Goal: Task Accomplishment & Management: Complete application form

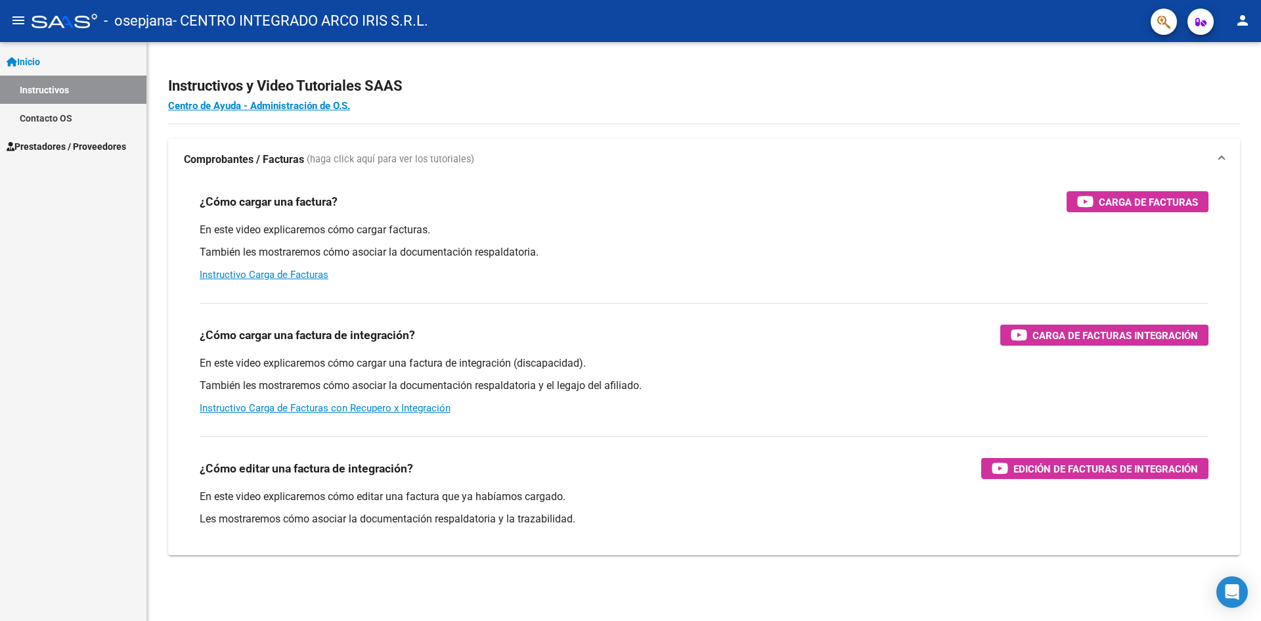
click at [83, 150] on span "Prestadores / Proveedores" at bounding box center [67, 146] width 120 height 14
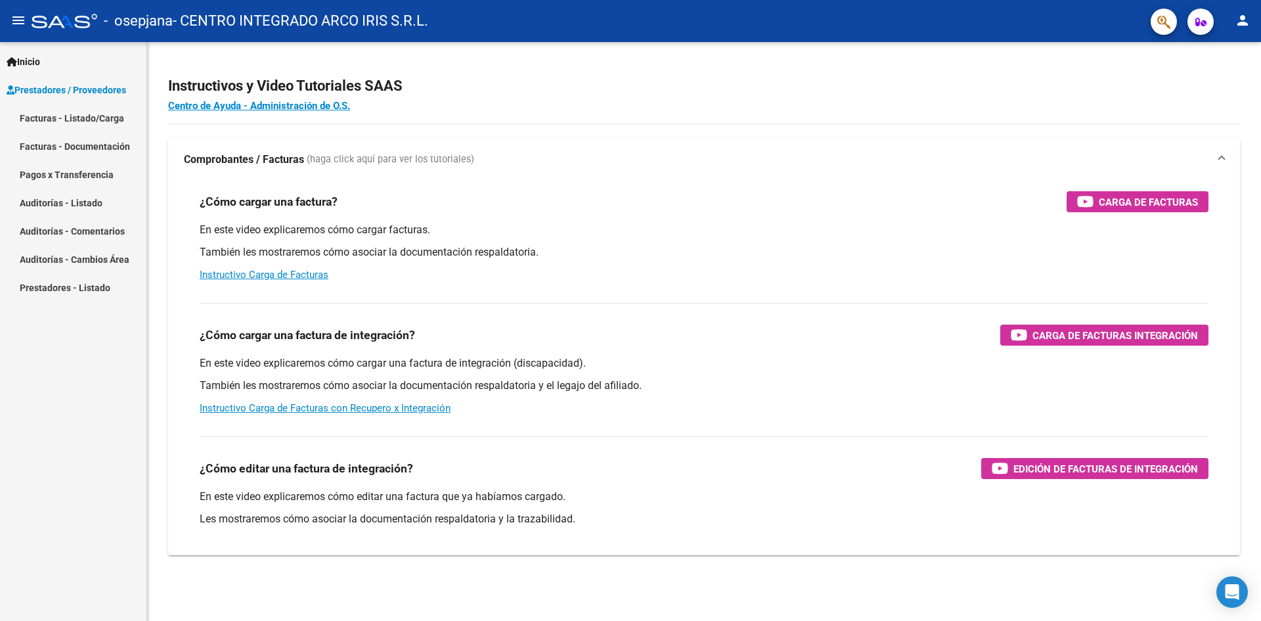
click at [75, 122] on link "Facturas - Listado/Carga" at bounding box center [73, 118] width 146 height 28
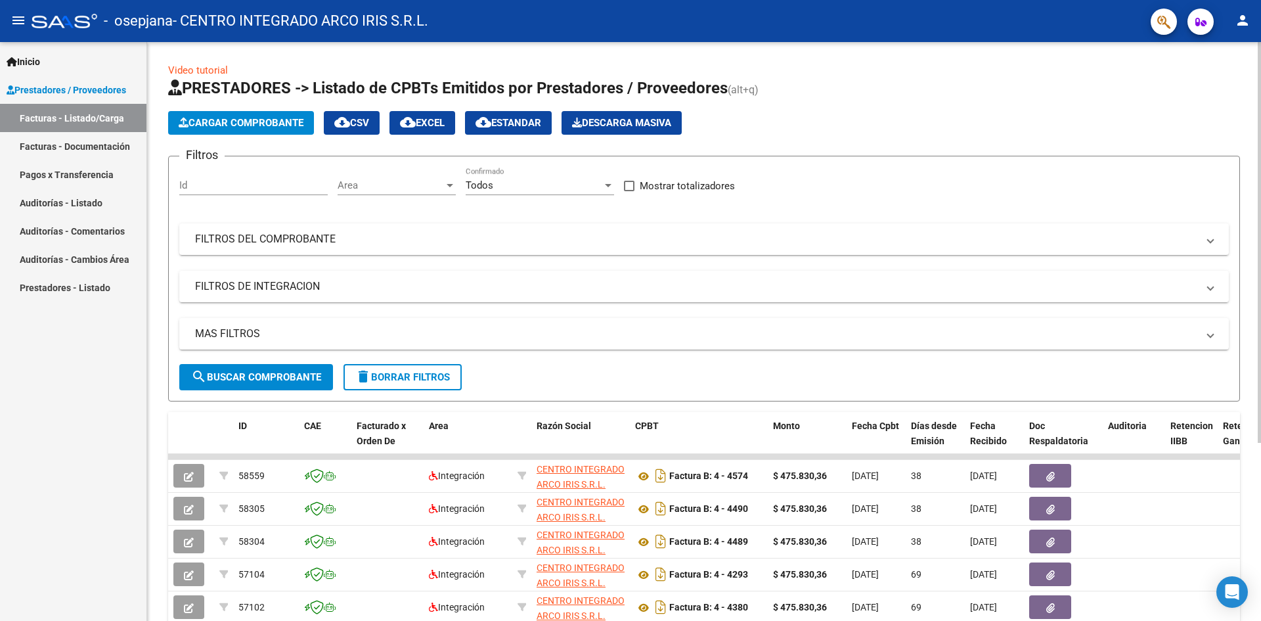
click at [256, 127] on span "Cargar Comprobante" at bounding box center [241, 123] width 125 height 12
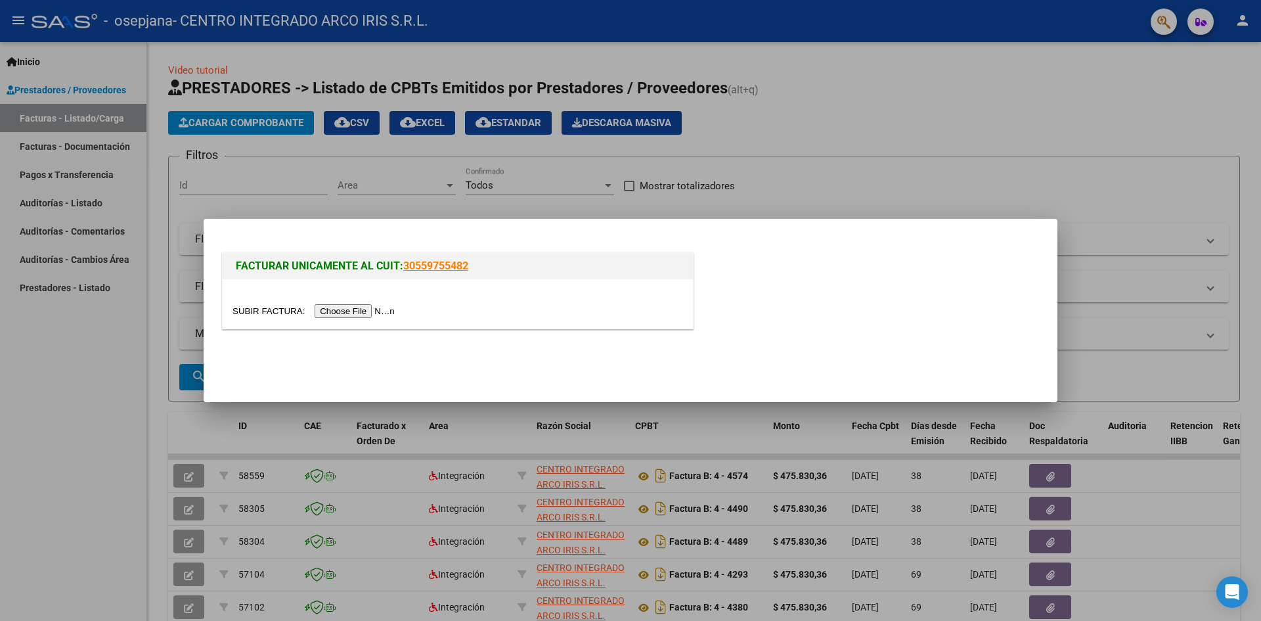
click at [380, 319] on div at bounding box center [458, 303] width 470 height 49
click at [376, 313] on input "file" at bounding box center [316, 311] width 166 height 14
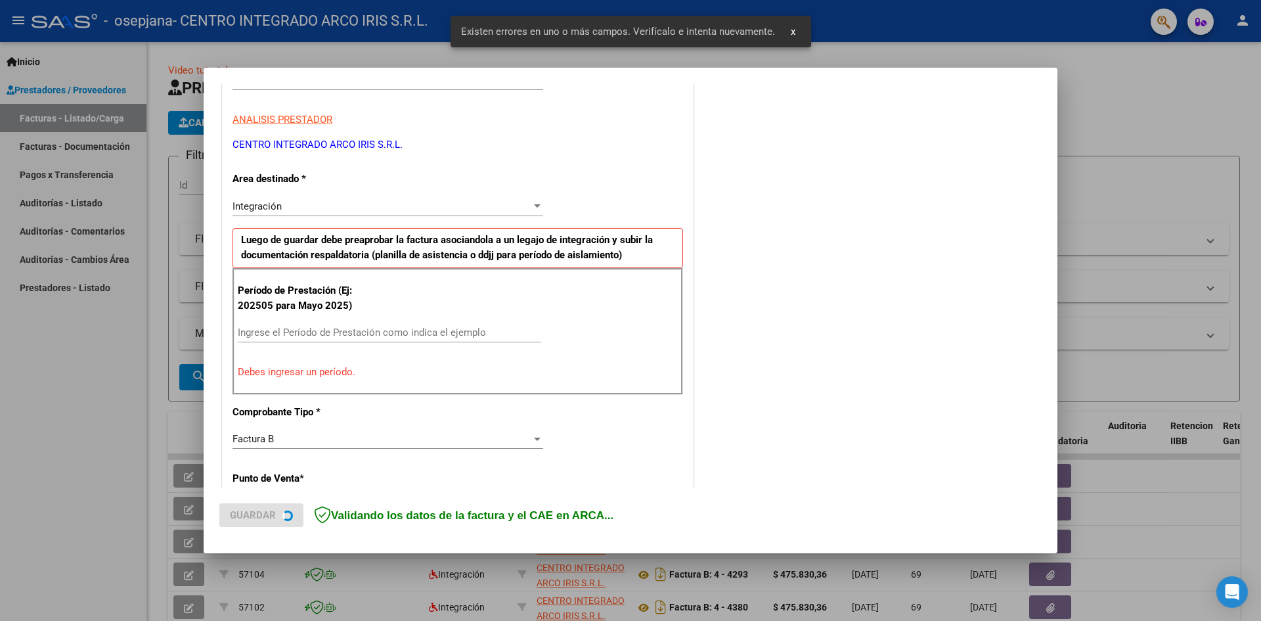
scroll to position [231, 0]
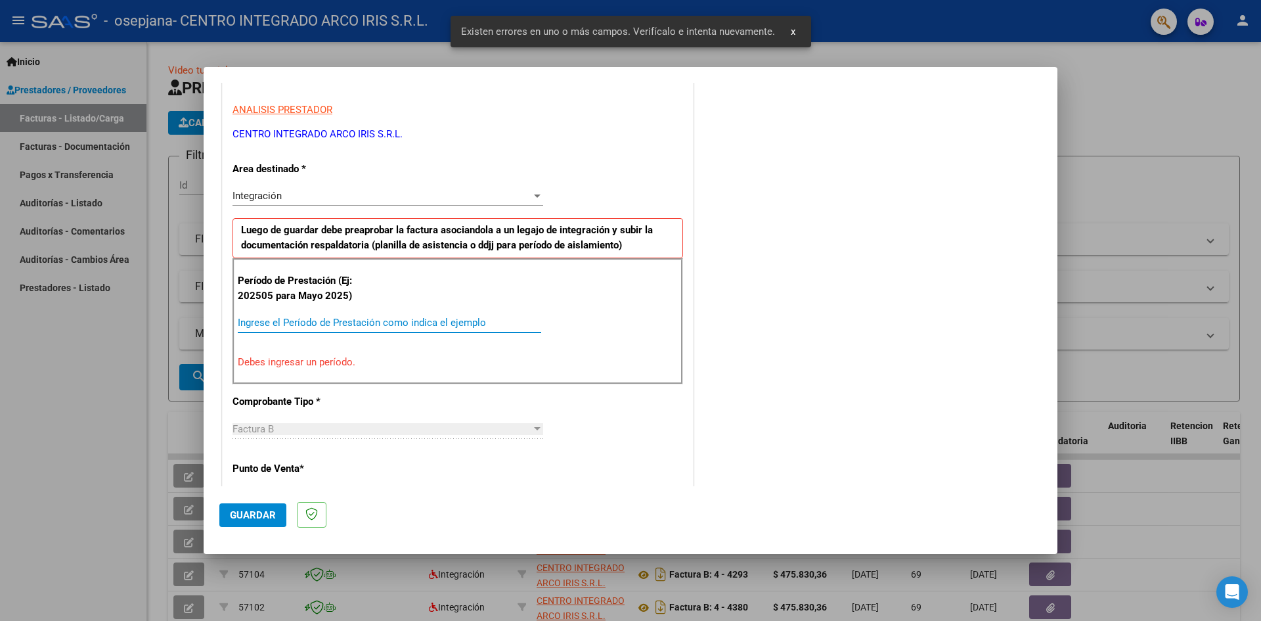
click at [298, 323] on input "Ingrese el Período de Prestación como indica el ejemplo" at bounding box center [390, 323] width 304 height 12
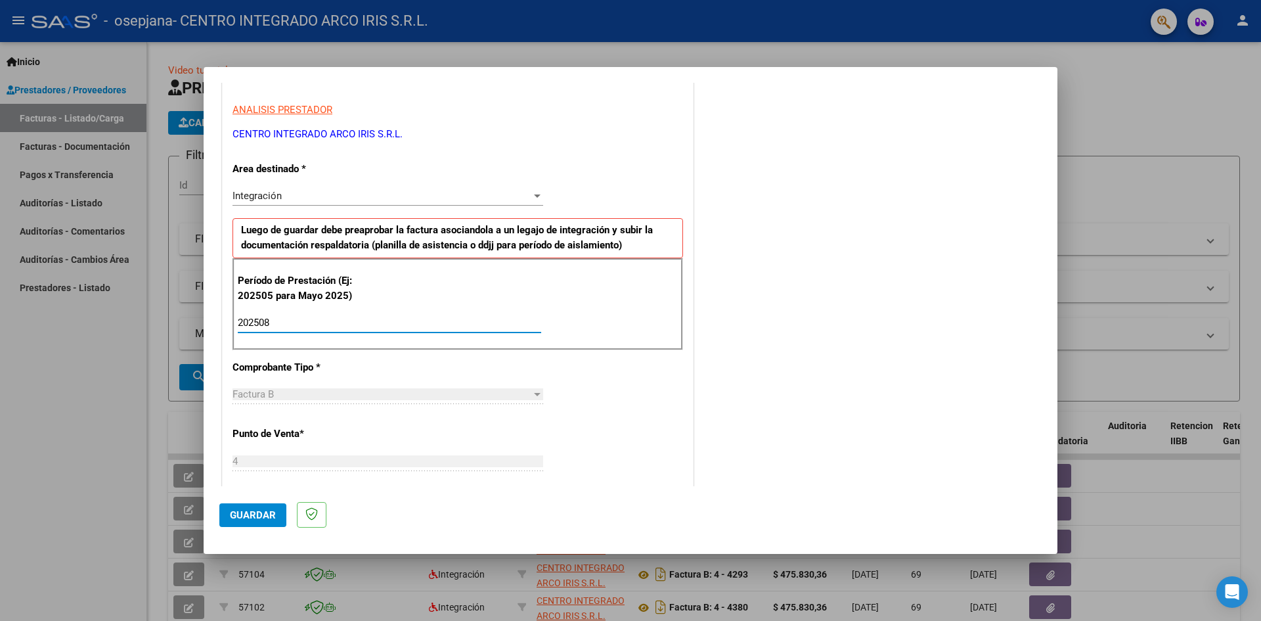
type input "202508"
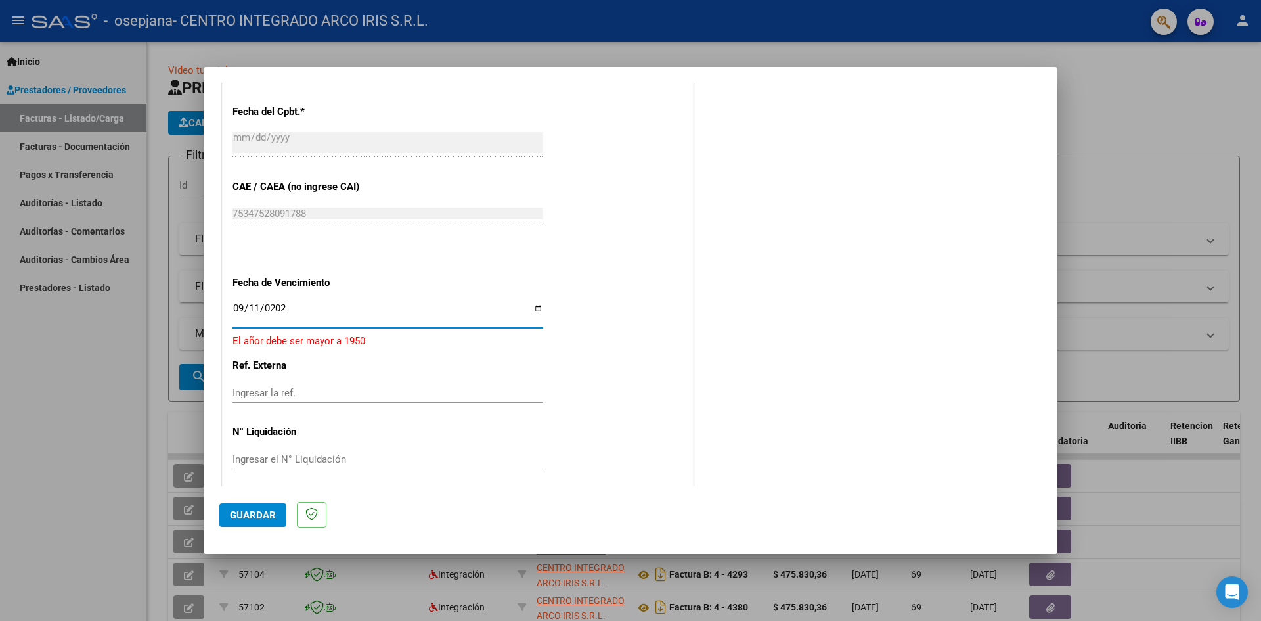
type input "[DATE]"
click at [246, 520] on span "Guardar" at bounding box center [253, 515] width 46 height 12
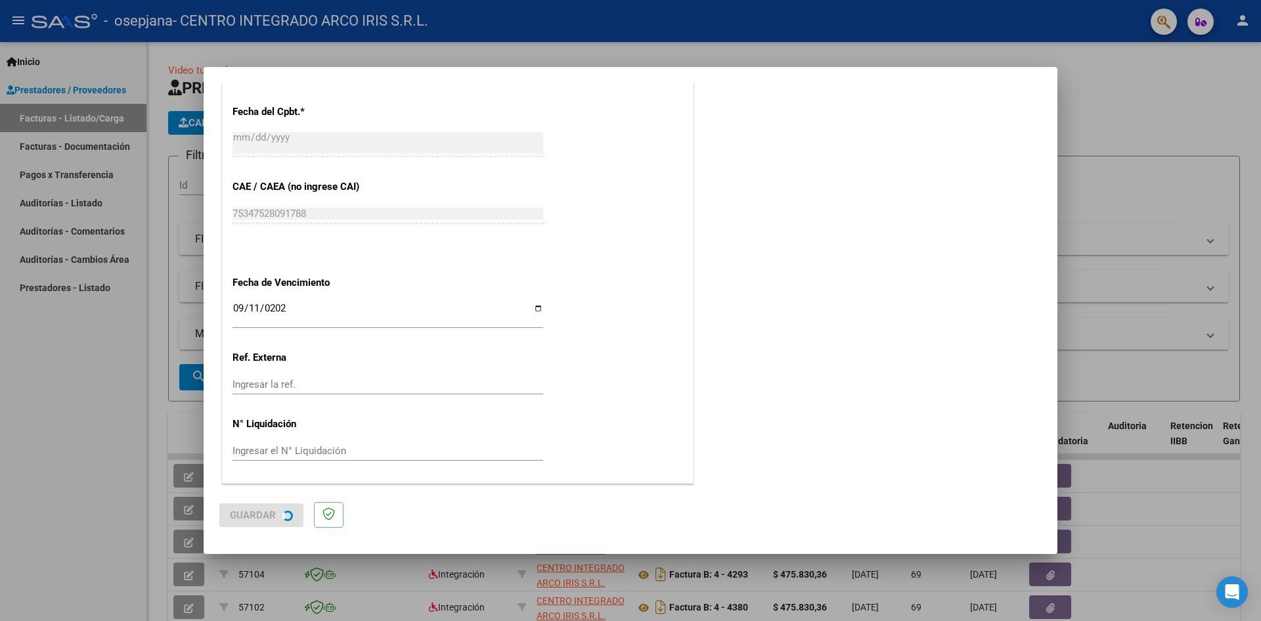
scroll to position [0, 0]
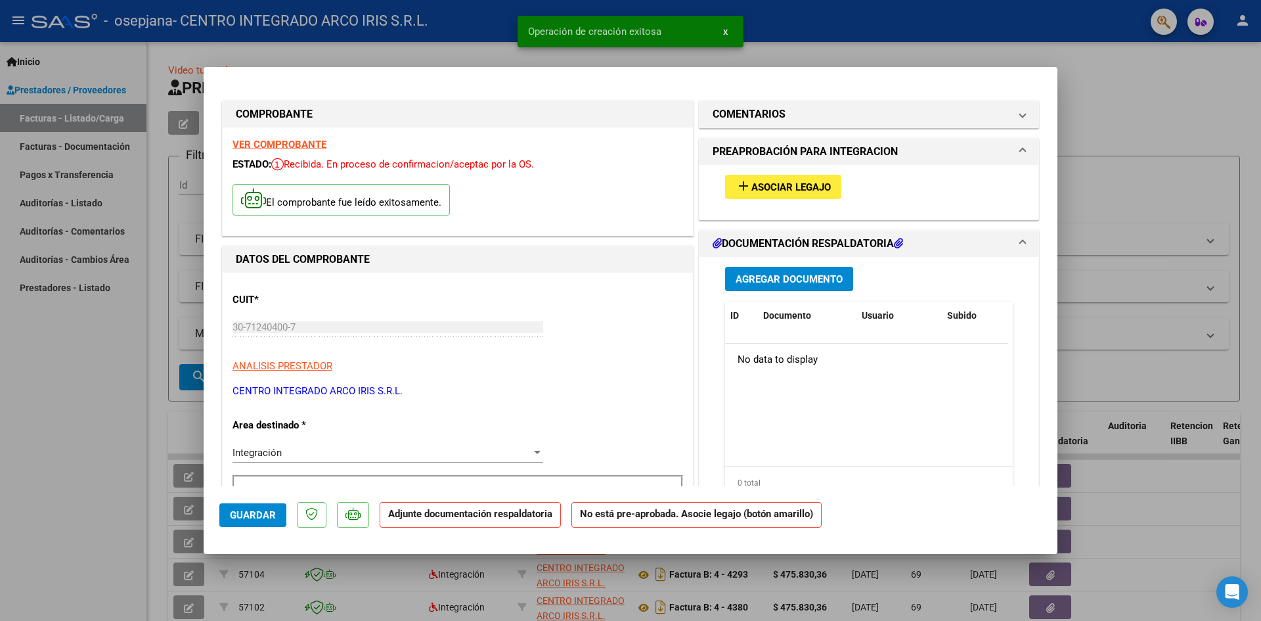
click at [797, 192] on span "Asociar Legajo" at bounding box center [791, 187] width 79 height 12
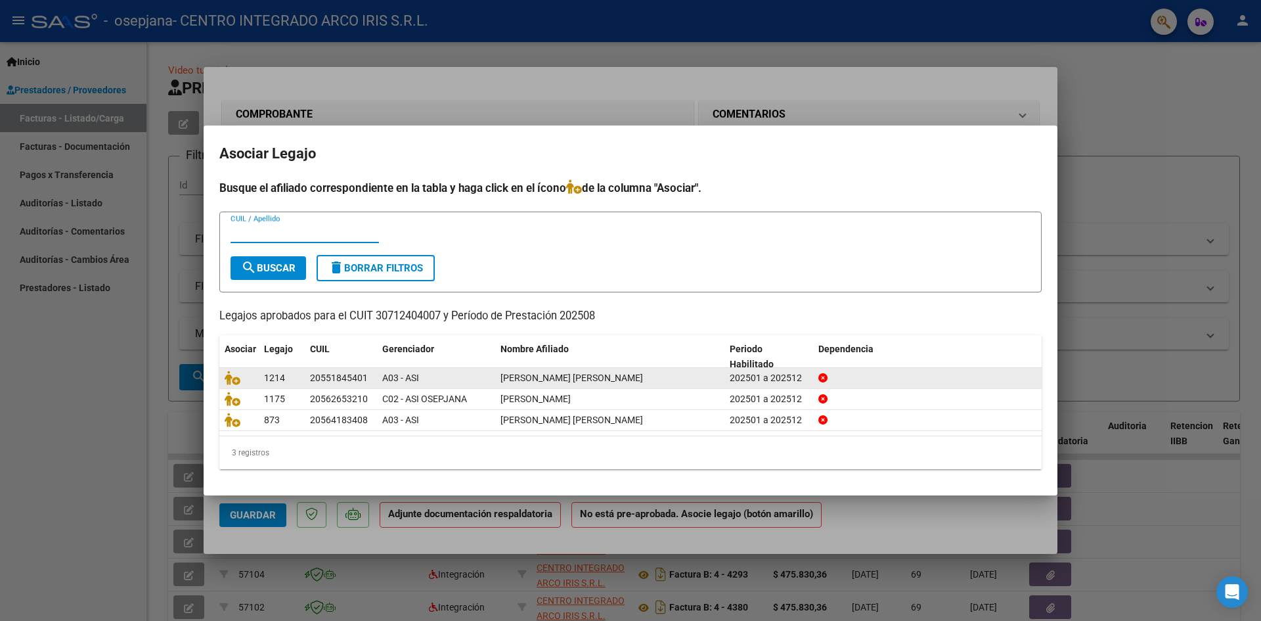
click at [224, 374] on datatable-body-cell at bounding box center [238, 378] width 39 height 20
click at [235, 379] on icon at bounding box center [233, 378] width 16 height 14
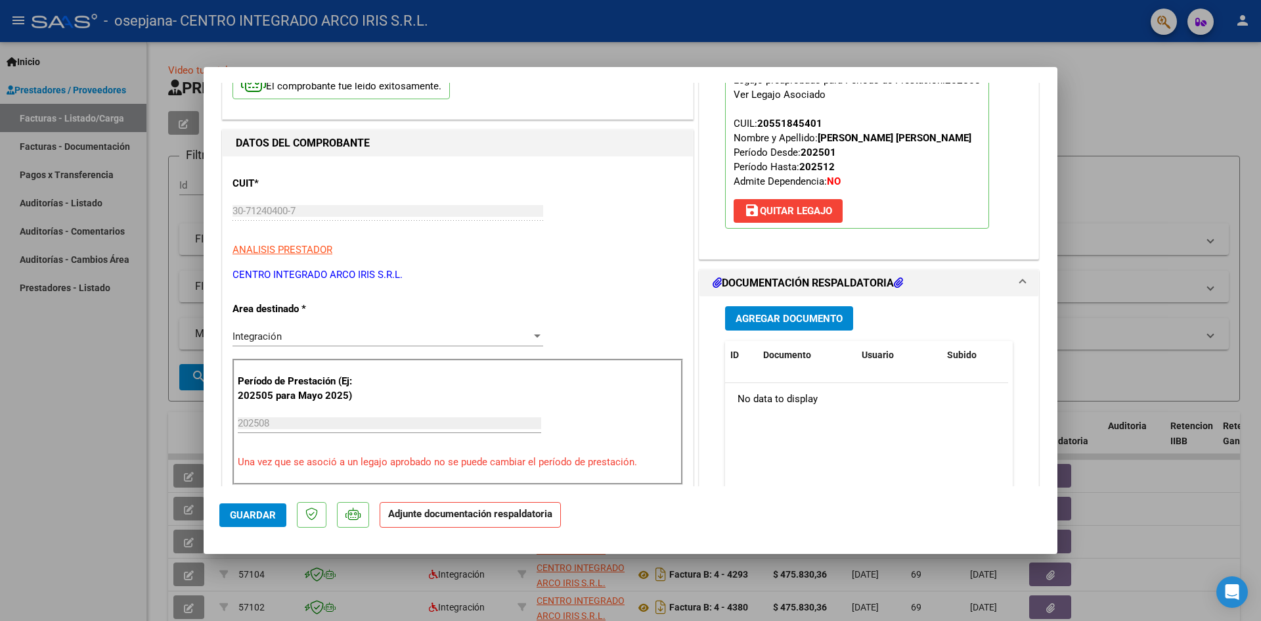
scroll to position [131, 0]
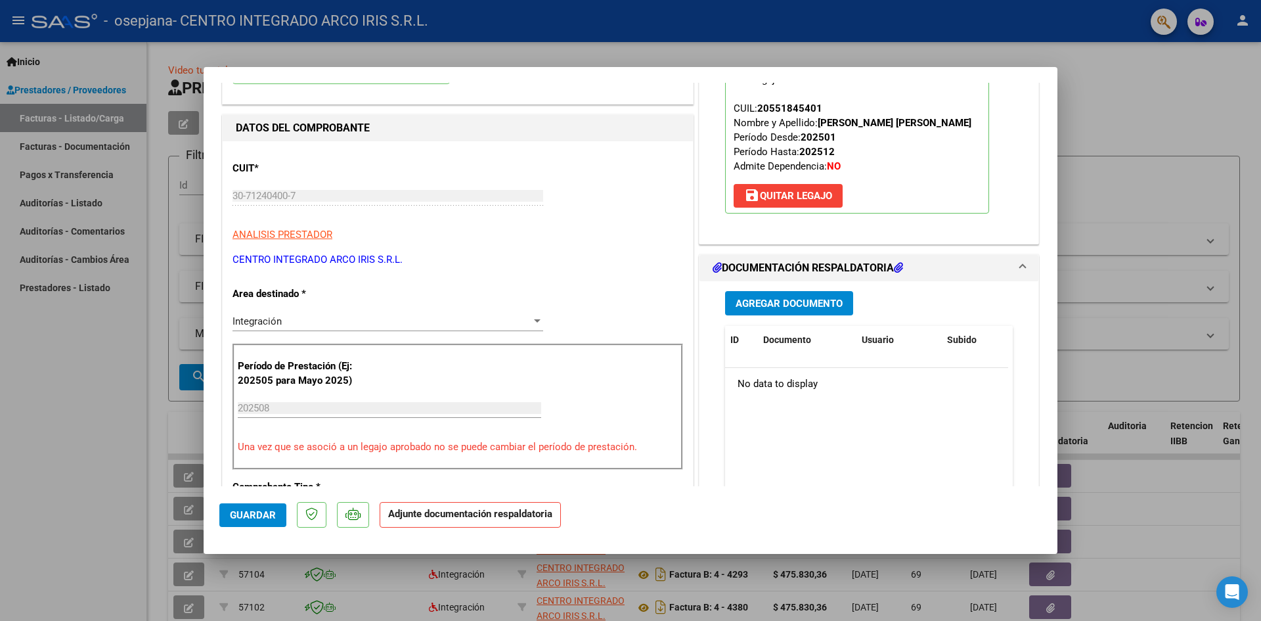
click at [780, 302] on span "Agregar Documento" at bounding box center [789, 304] width 107 height 12
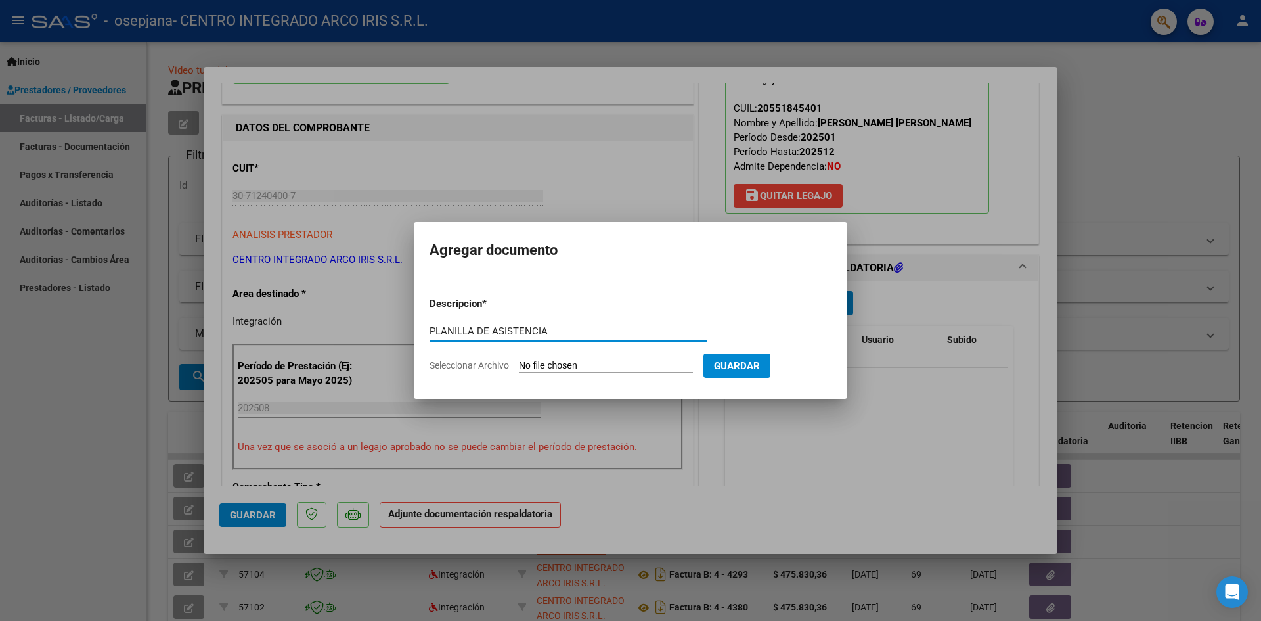
type input "PLANILLA DE ASISTENCIA"
click at [519, 360] on input "Seleccionar Archivo" at bounding box center [606, 366] width 174 height 12
type input "C:\fakepath\PLANILLA DE ASISTENCIA_30712404007_006_00004_00004680.pdf"
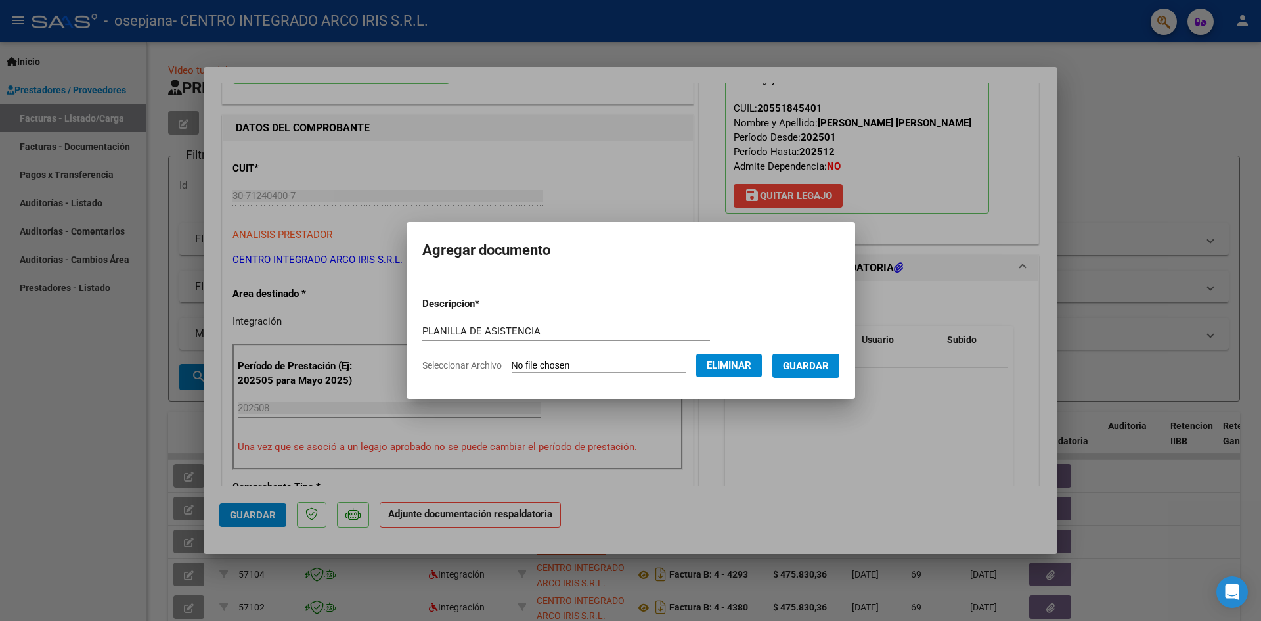
click at [826, 367] on span "Guardar" at bounding box center [806, 366] width 46 height 12
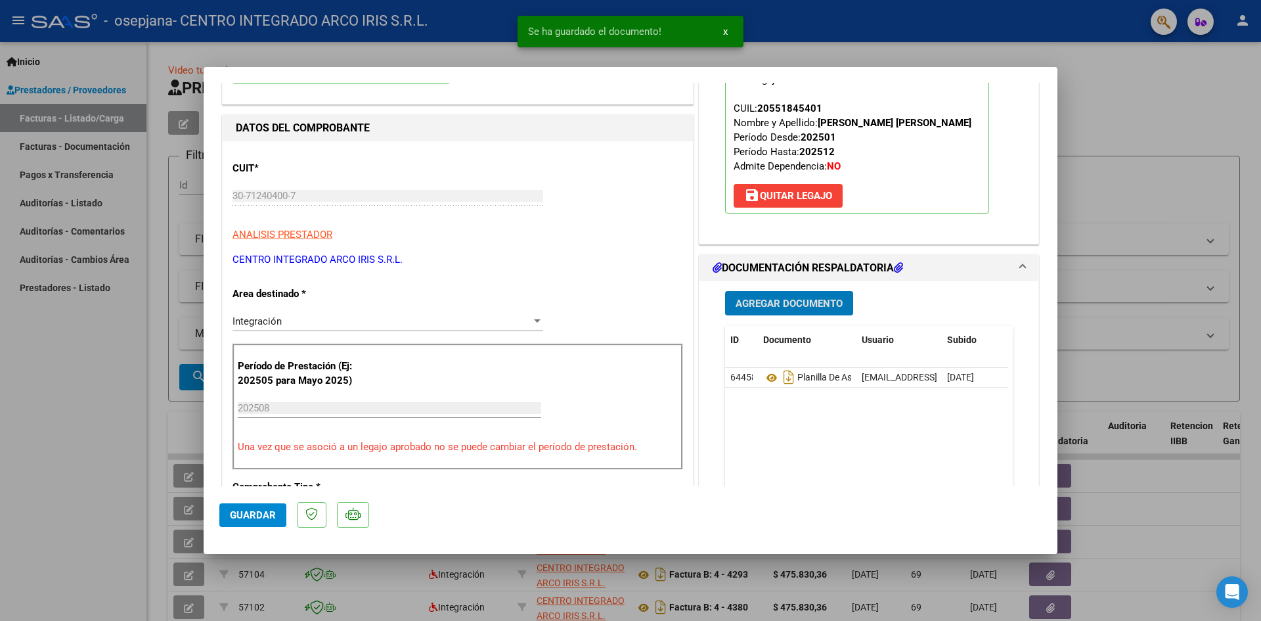
click at [766, 305] on span "Agregar Documento" at bounding box center [789, 304] width 107 height 12
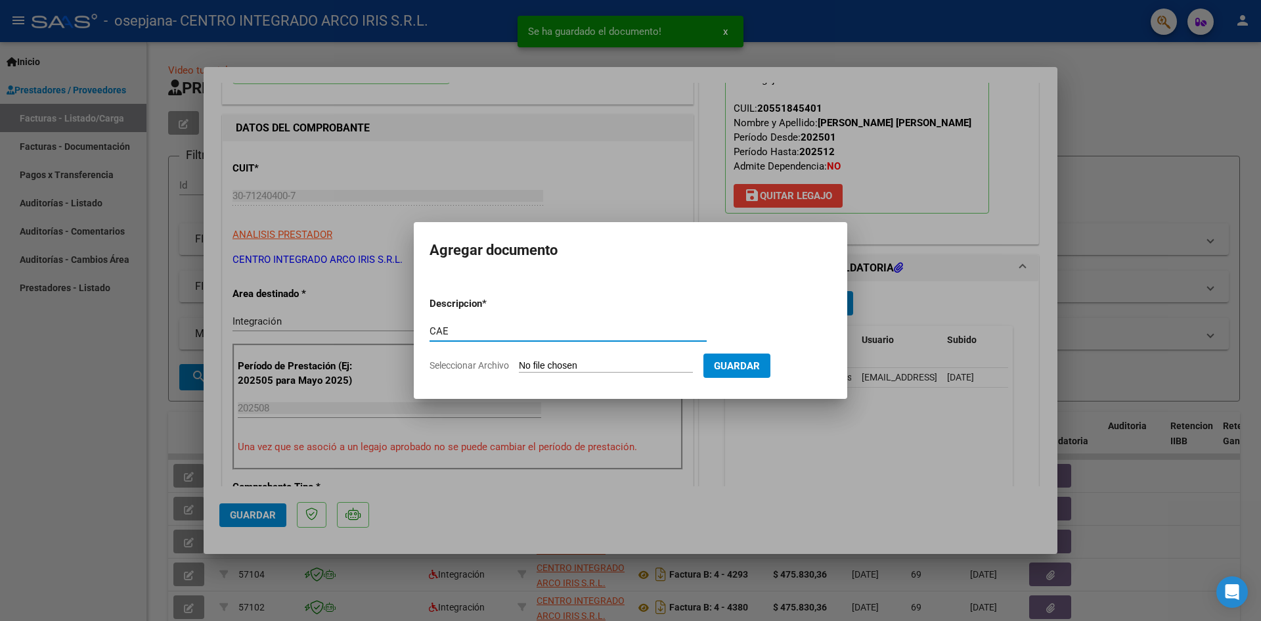
type input "CAE"
click at [519, 360] on input "Seleccionar Archivo" at bounding box center [606, 366] width 174 height 12
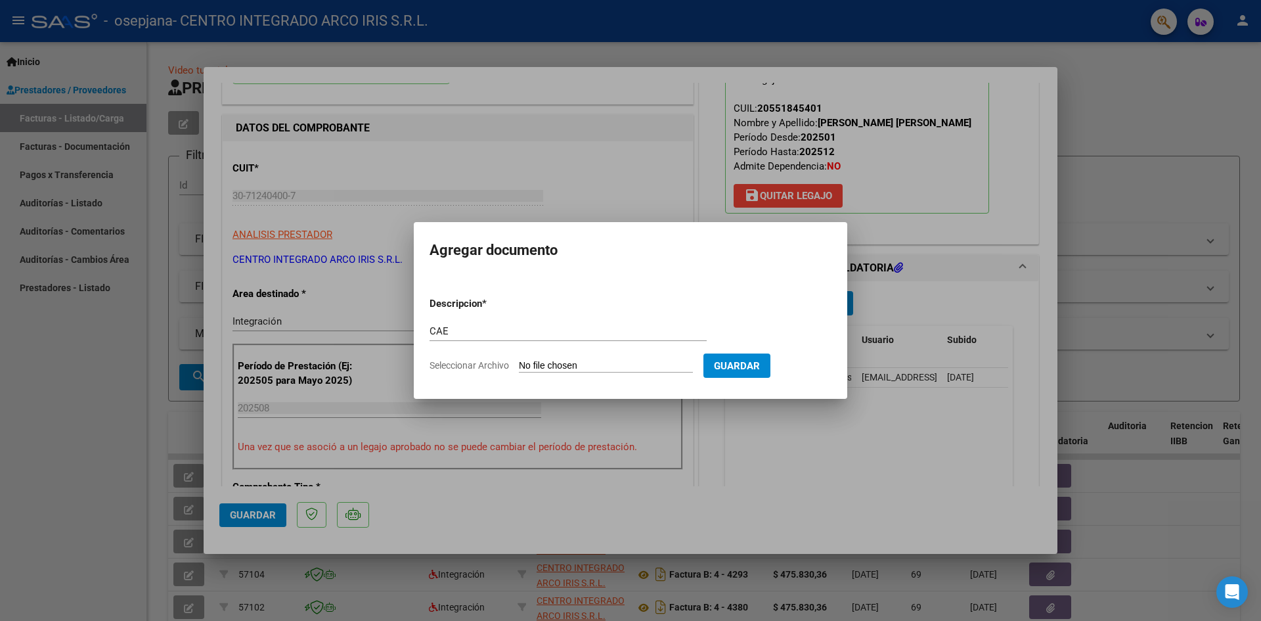
type input "C:\fakepath\[PERSON_NAME] CAE- [PERSON_NAME] [PERSON_NAME]- [PERSON_NAME].pdf"
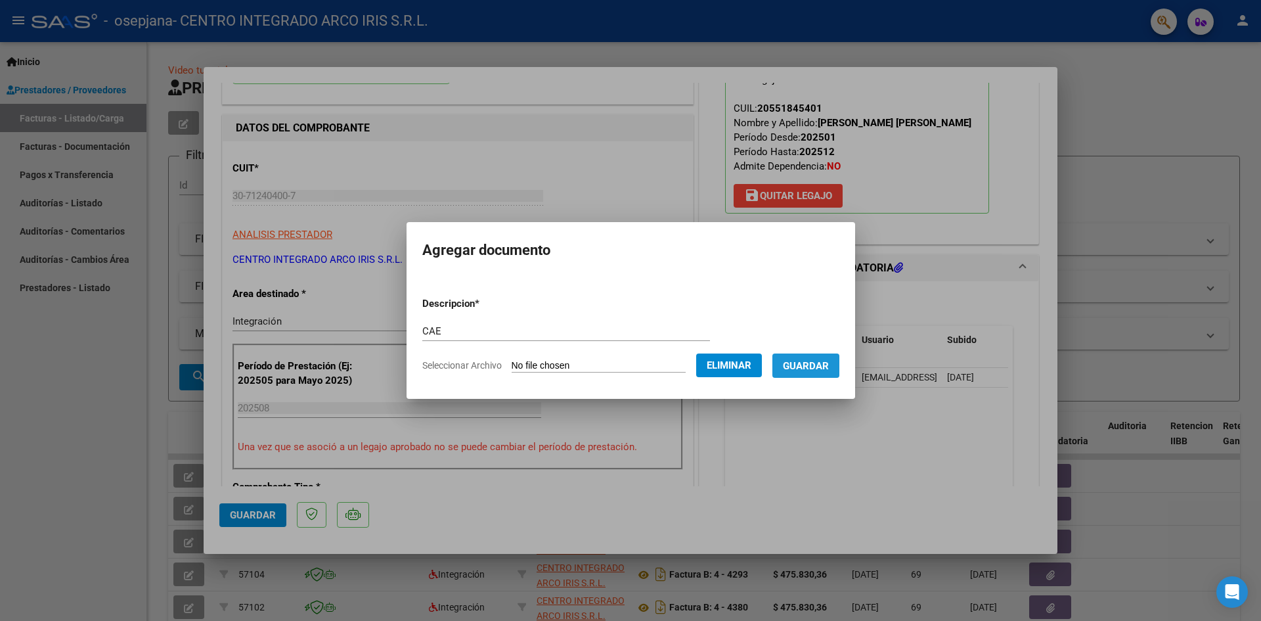
click at [829, 373] on button "Guardar" at bounding box center [806, 365] width 67 height 24
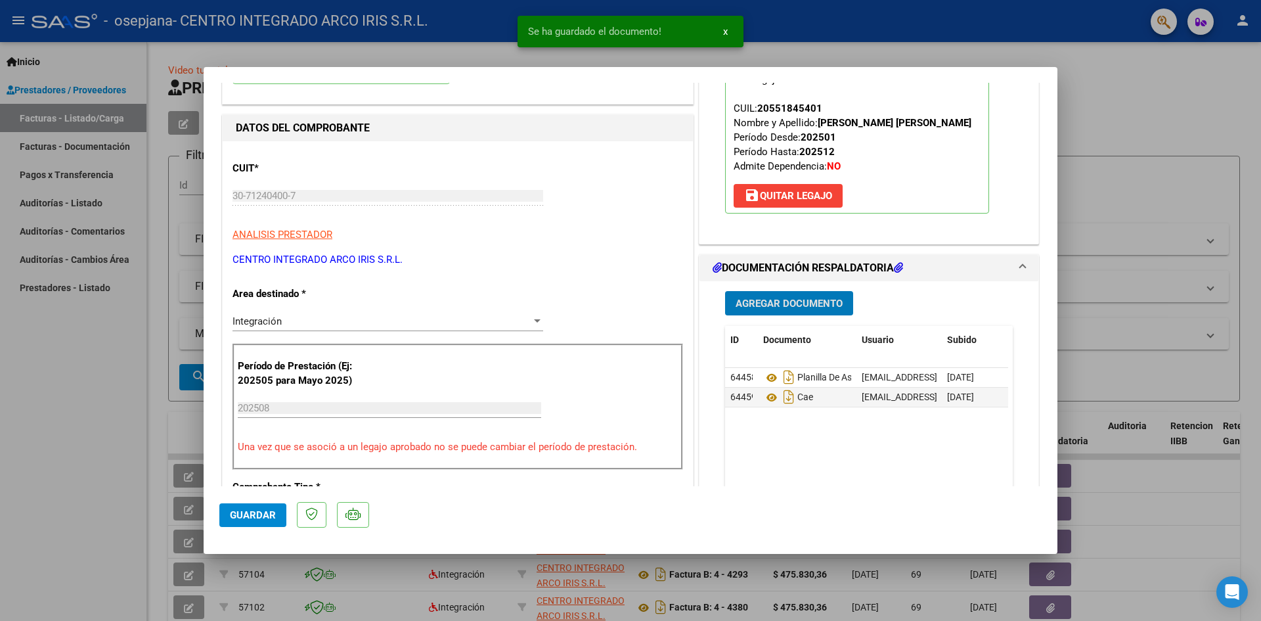
scroll to position [66, 0]
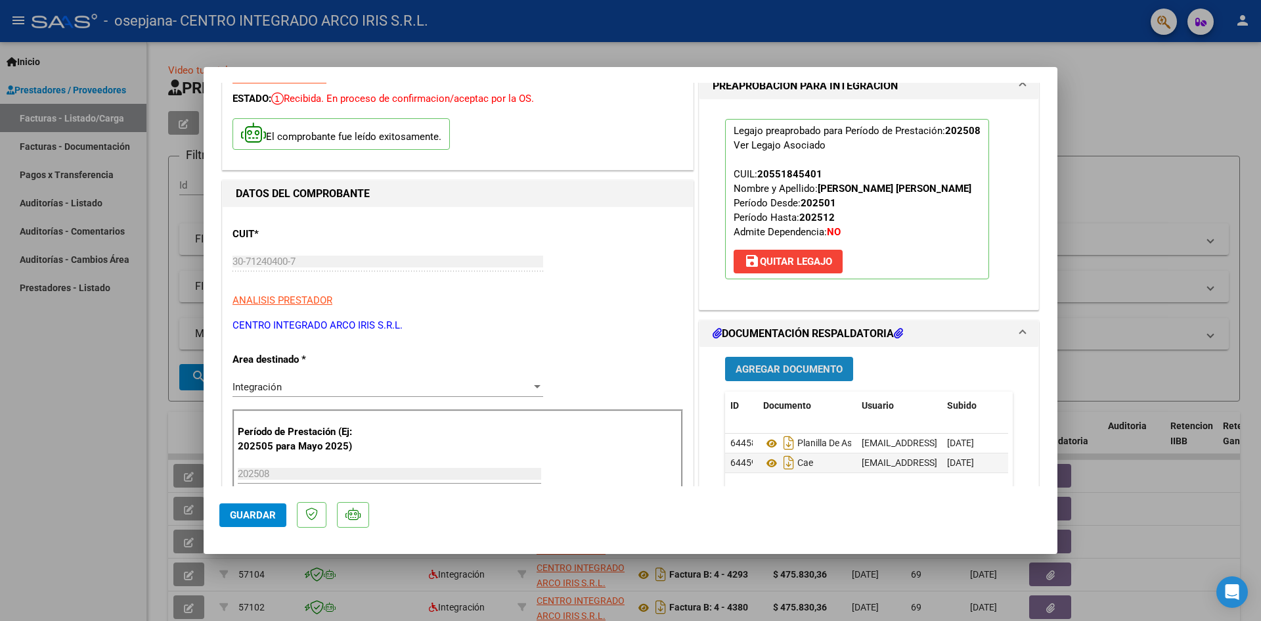
click at [776, 376] on button "Agregar Documento" at bounding box center [789, 369] width 128 height 24
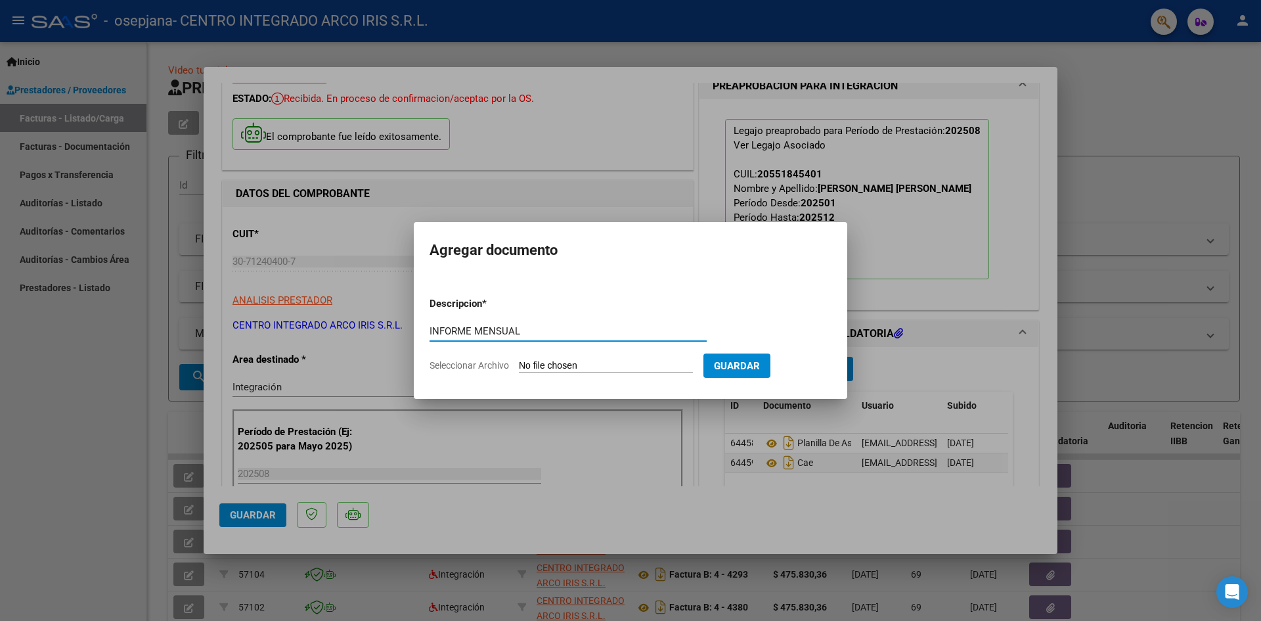
type input "INFORME MENSUAL"
click at [519, 360] on input "Seleccionar Archivo" at bounding box center [606, 366] width 174 height 12
type input "C:\fakepath\INFORME MENSUAL- [PERSON_NAME] [PERSON_NAME]- [PERSON_NAME].pdf"
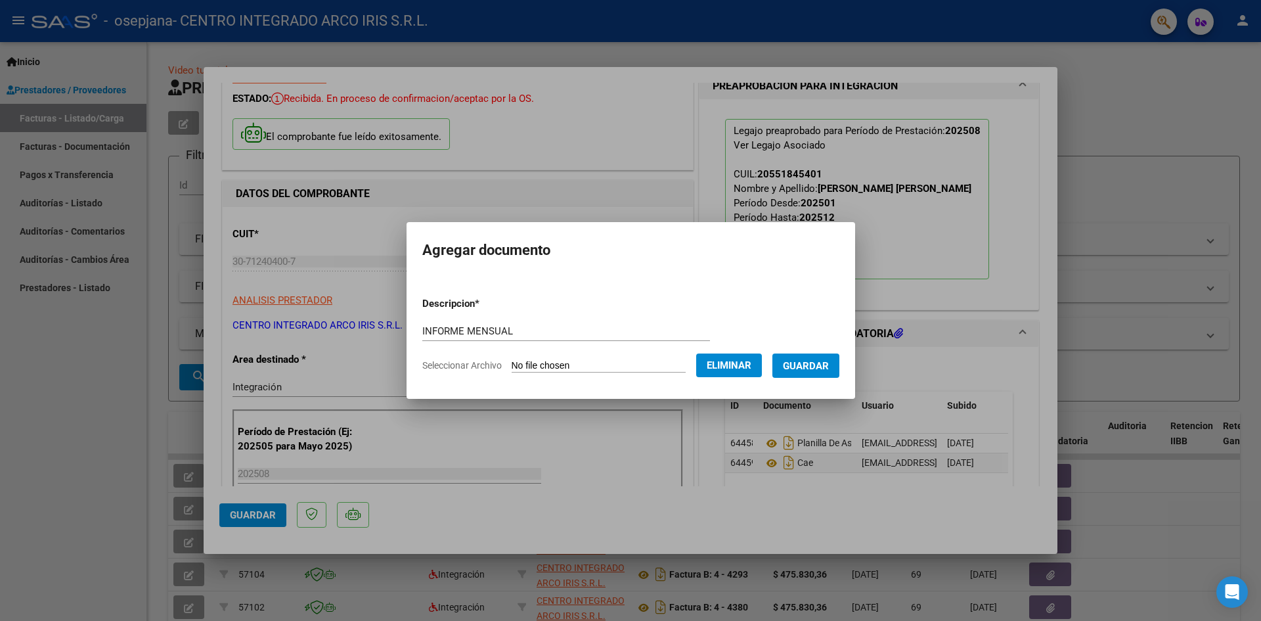
click at [829, 364] on span "Guardar" at bounding box center [806, 366] width 46 height 12
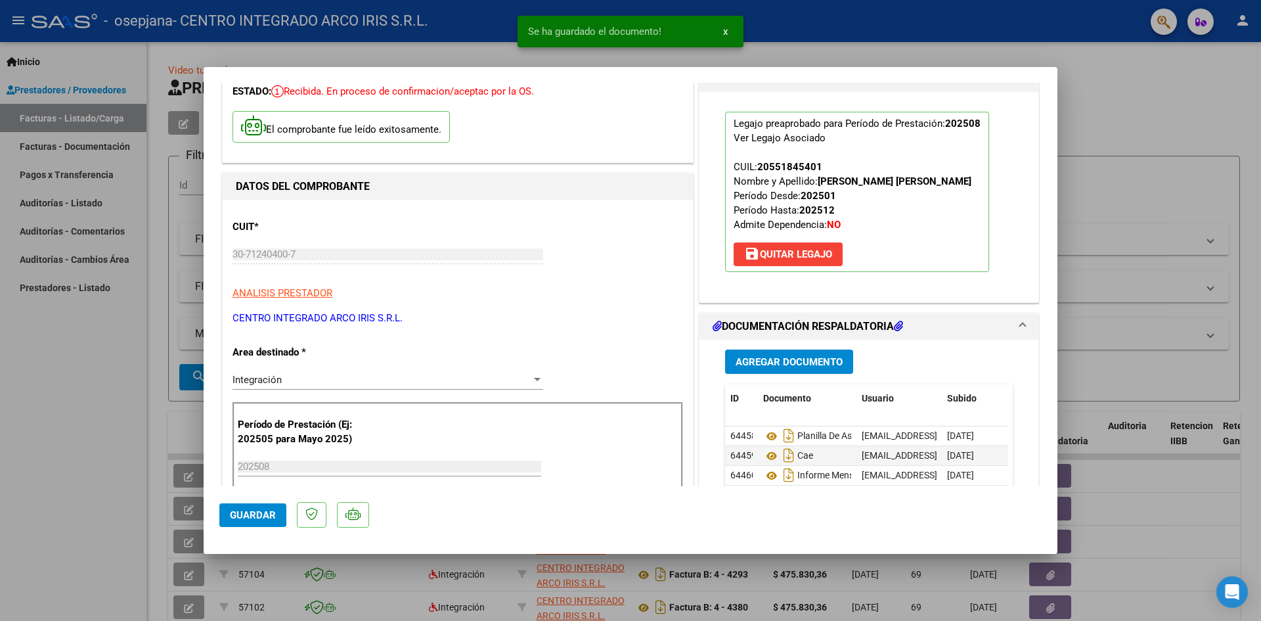
scroll to position [78, 0]
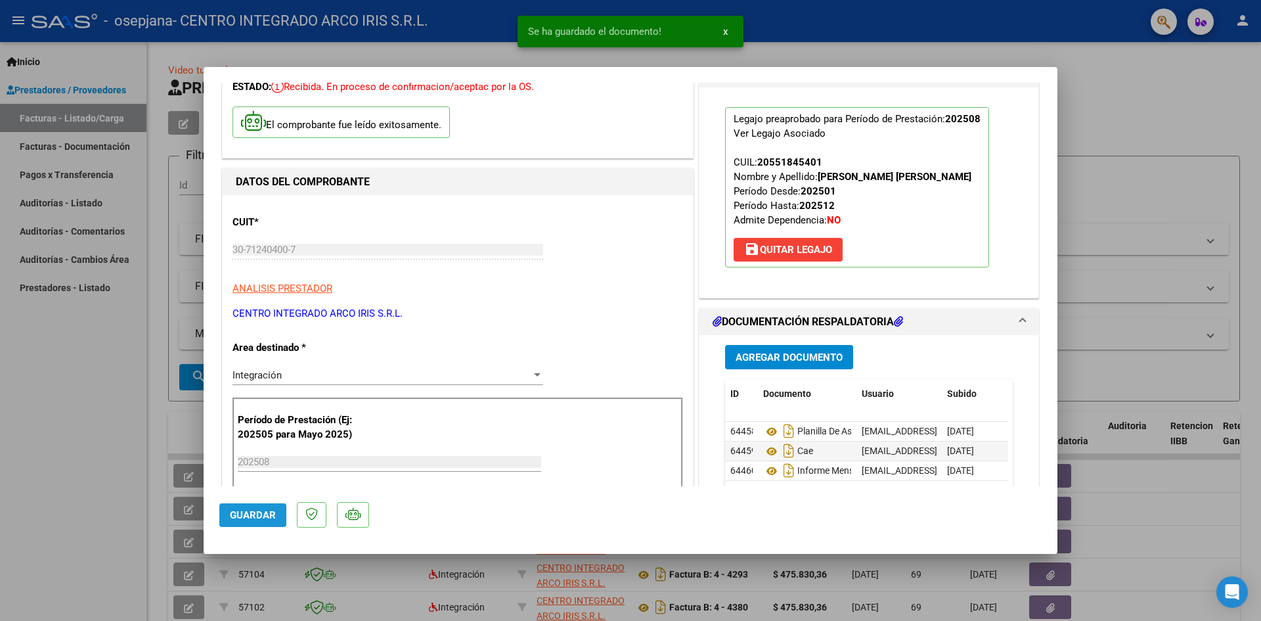
click at [258, 517] on span "Guardar" at bounding box center [253, 515] width 46 height 12
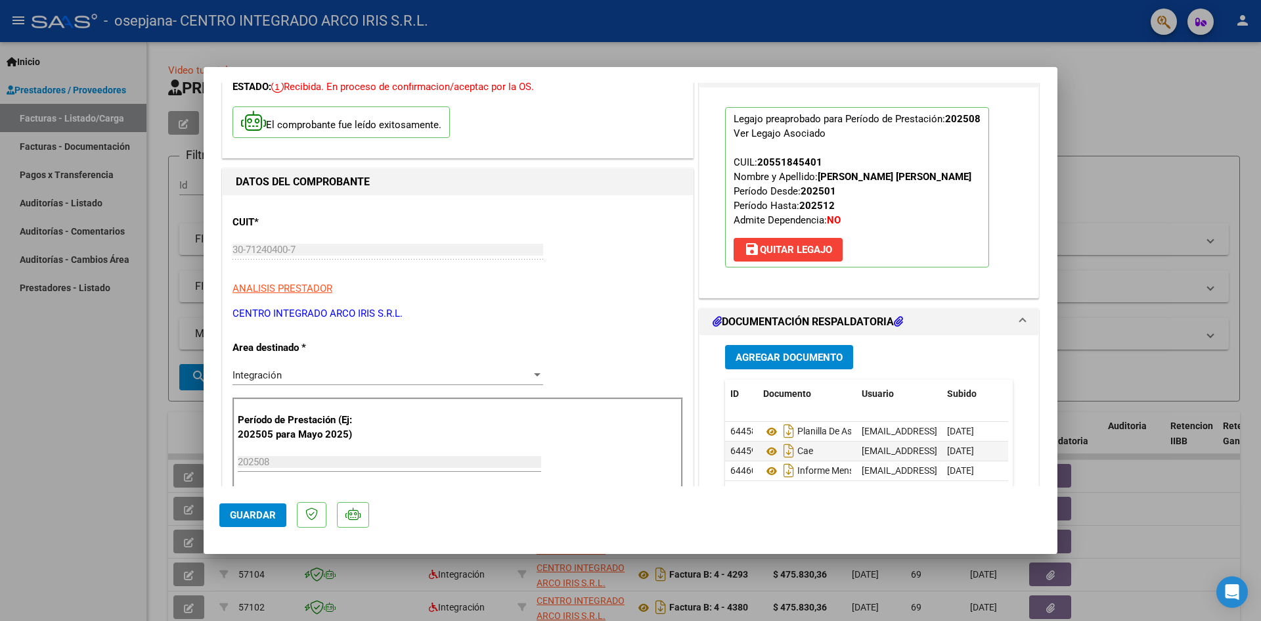
click at [152, 419] on div at bounding box center [630, 310] width 1261 height 621
type input "$ 0,00"
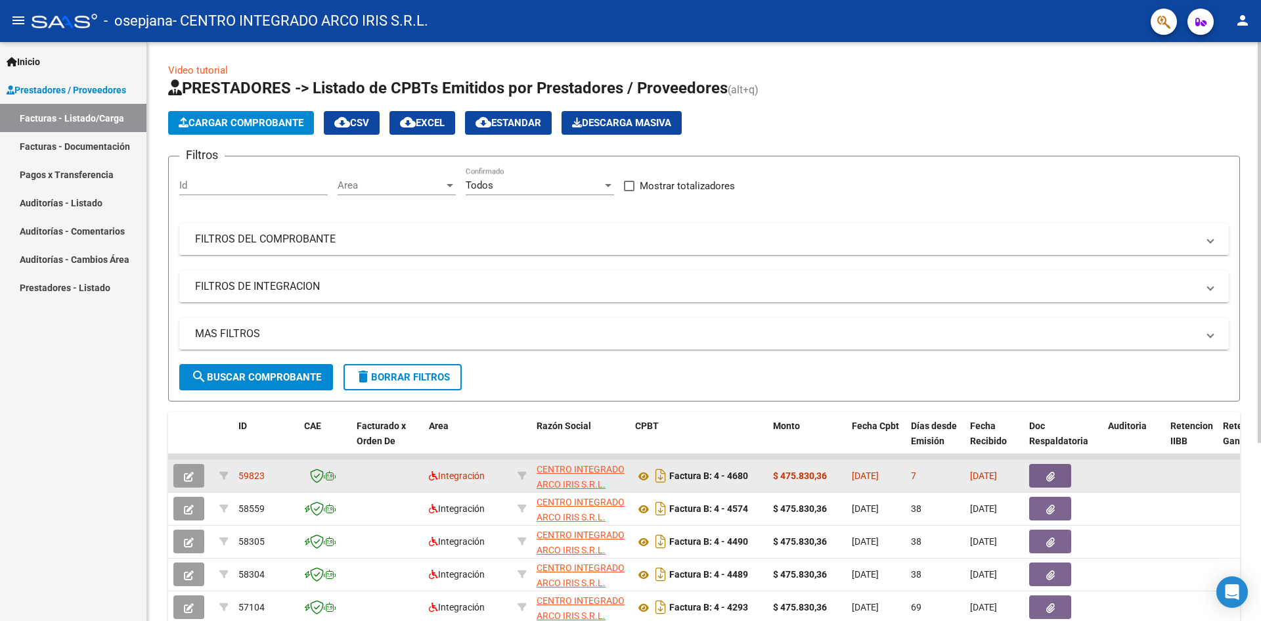
click at [249, 470] on span "59823" at bounding box center [251, 475] width 26 height 11
drag, startPoint x: 264, startPoint y: 470, endPoint x: 238, endPoint y: 470, distance: 26.3
click at [238, 470] on datatable-body-cell "59823" at bounding box center [266, 476] width 66 height 32
copy span "59823"
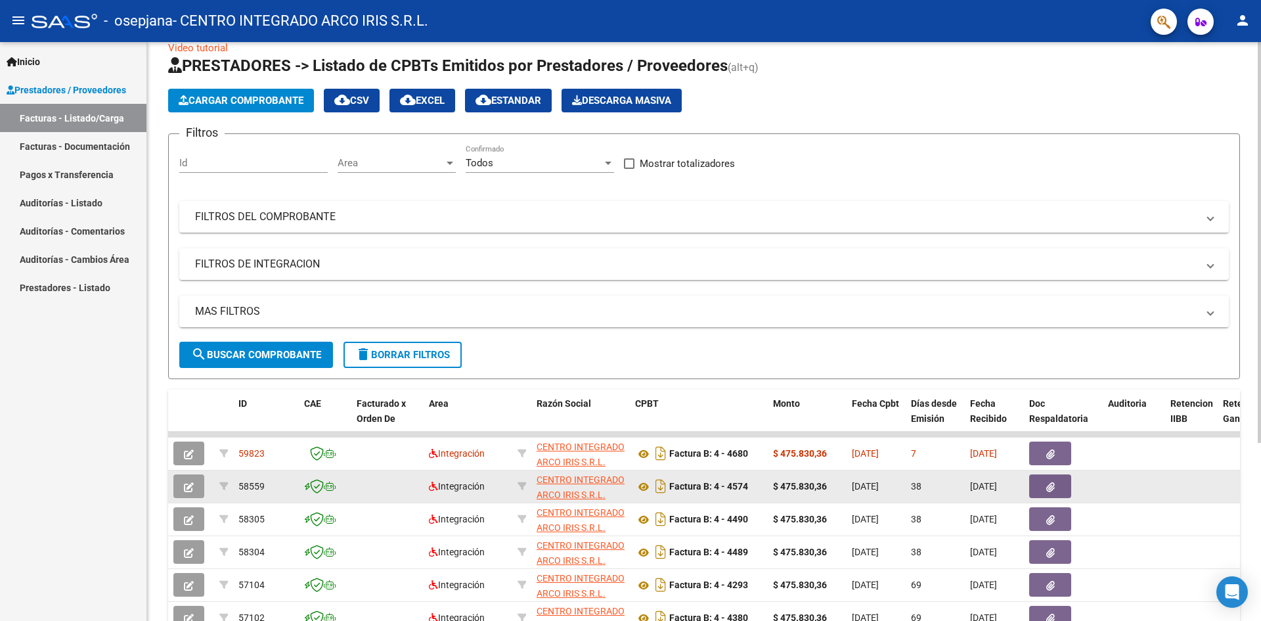
scroll to position [0, 0]
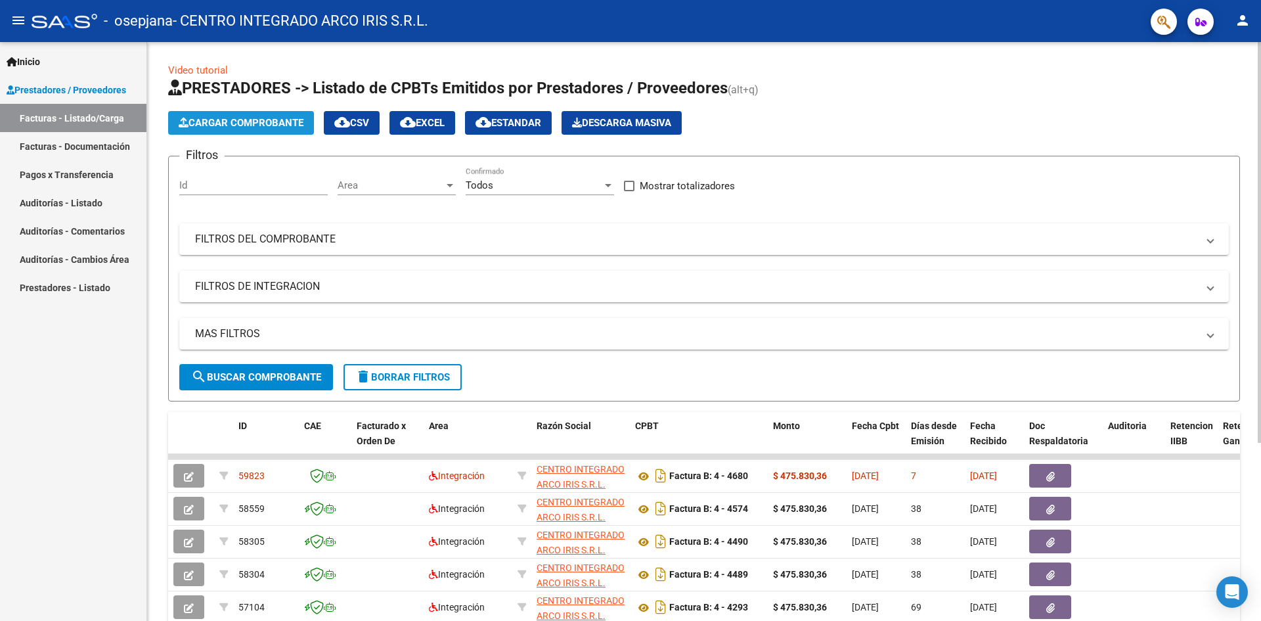
click at [249, 115] on button "Cargar Comprobante" at bounding box center [241, 123] width 146 height 24
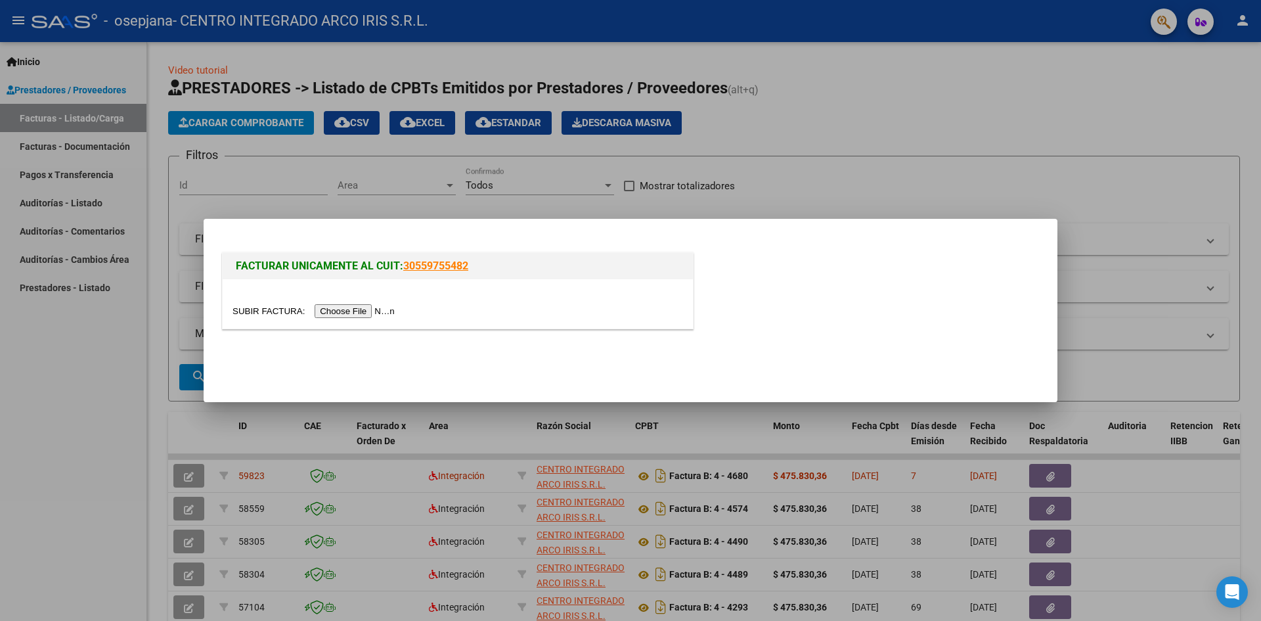
click at [346, 309] on input "file" at bounding box center [316, 311] width 166 height 14
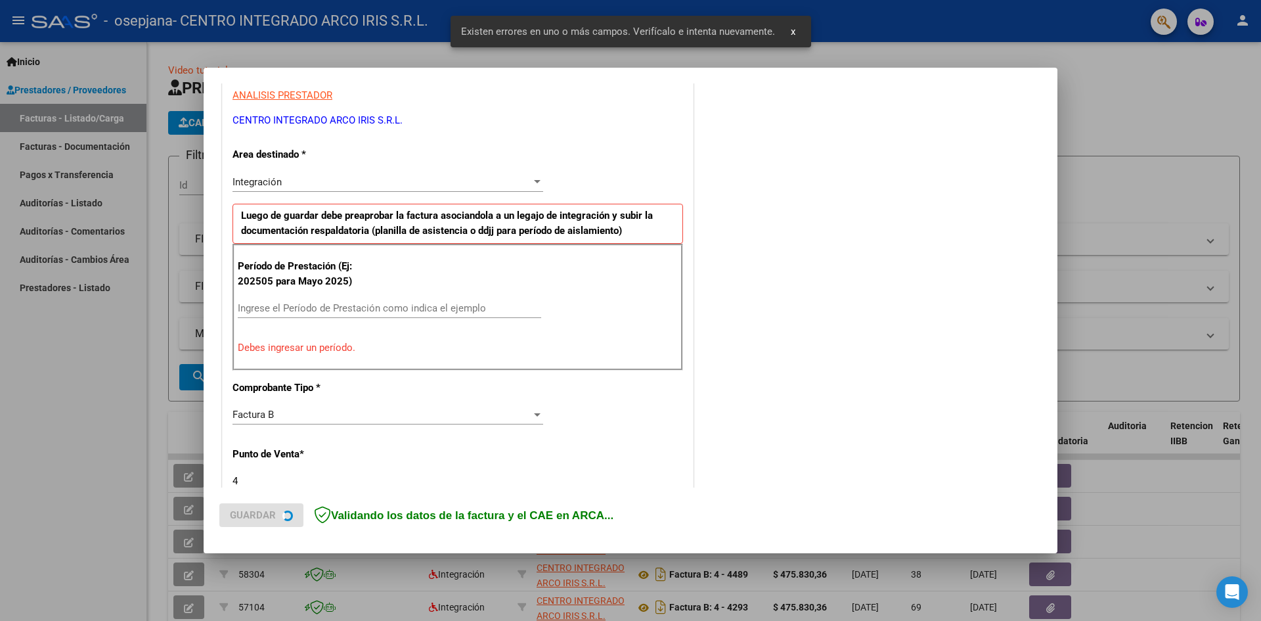
scroll to position [315, 0]
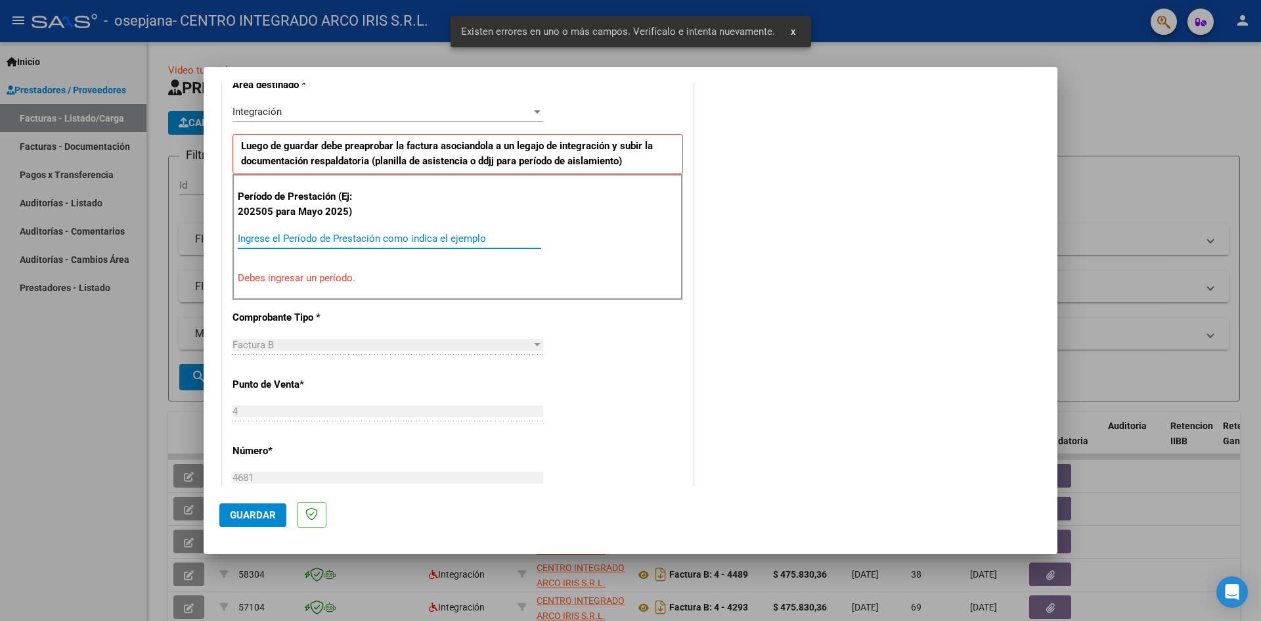
click at [294, 235] on input "Ingrese el Período de Prestación como indica el ejemplo" at bounding box center [390, 239] width 304 height 12
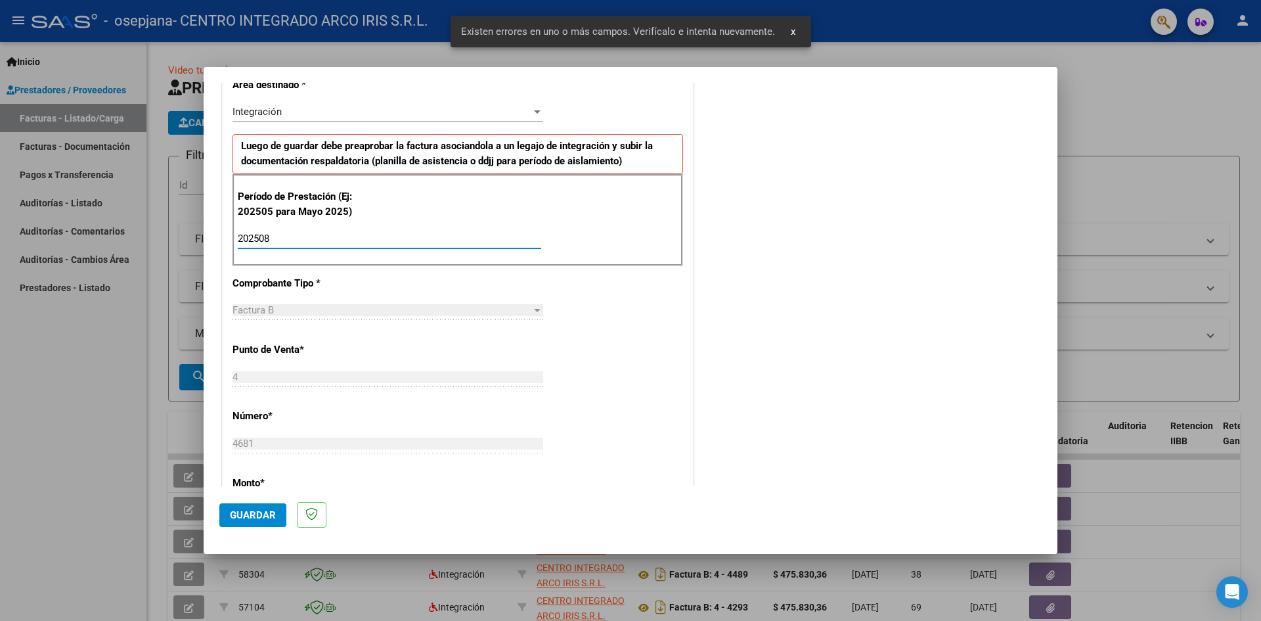
type input "202508"
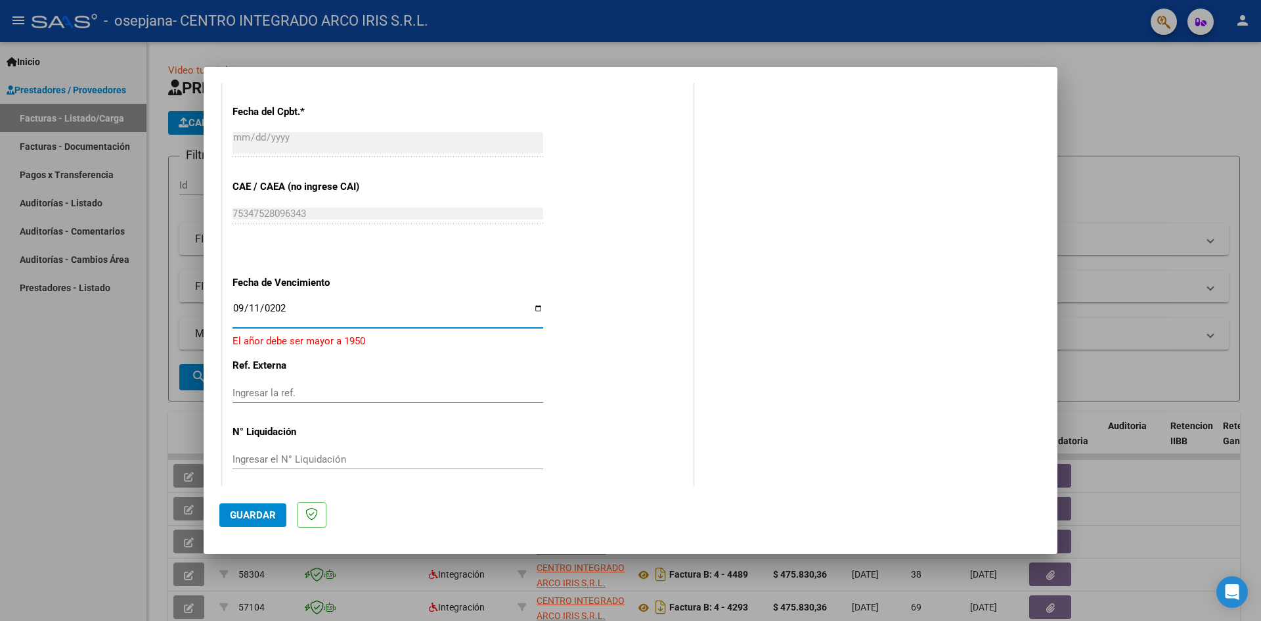
type input "[DATE]"
click at [275, 507] on button "Guardar" at bounding box center [252, 515] width 67 height 24
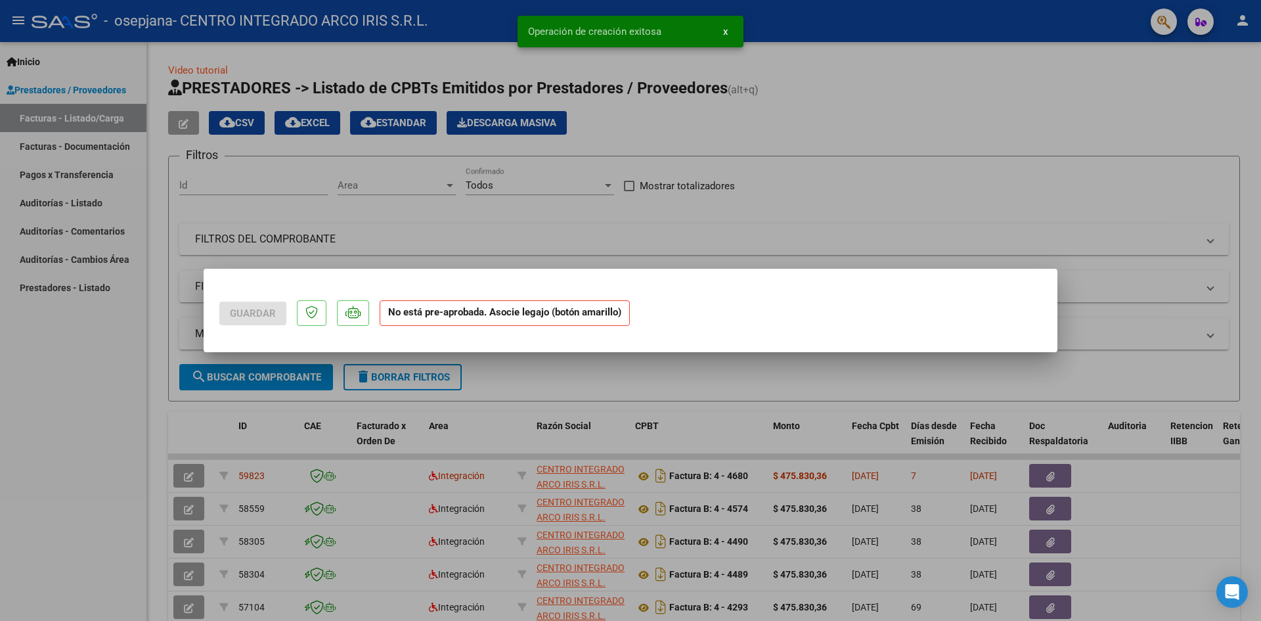
scroll to position [0, 0]
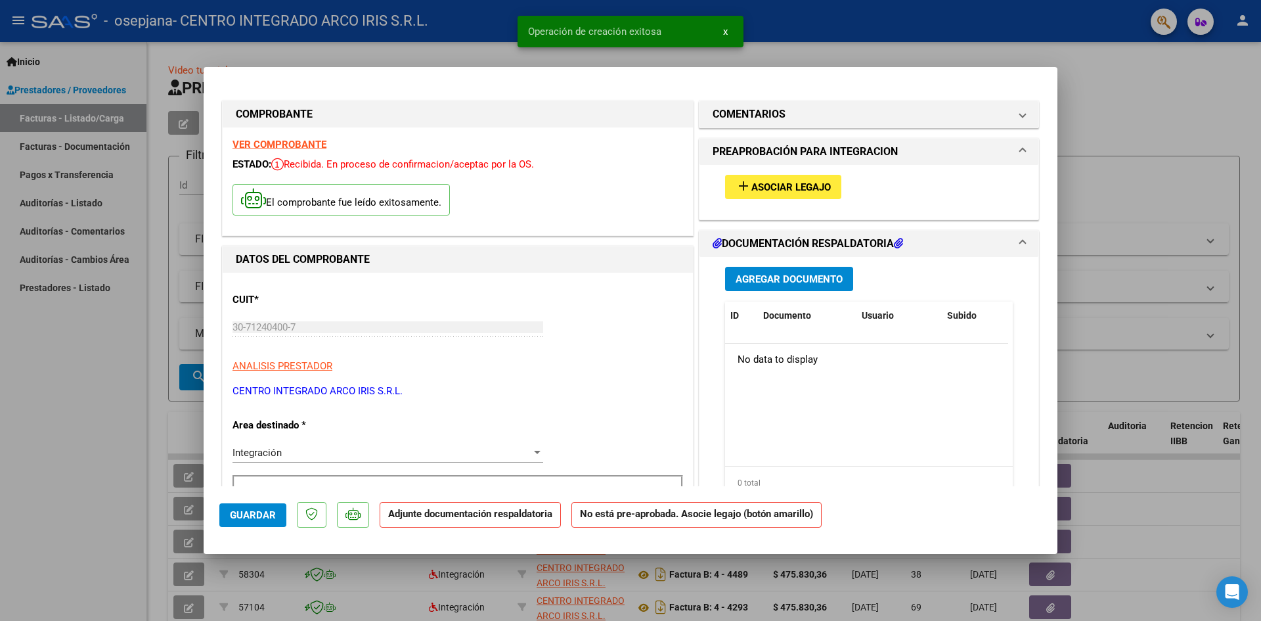
click at [770, 187] on span "Asociar Legajo" at bounding box center [791, 187] width 79 height 12
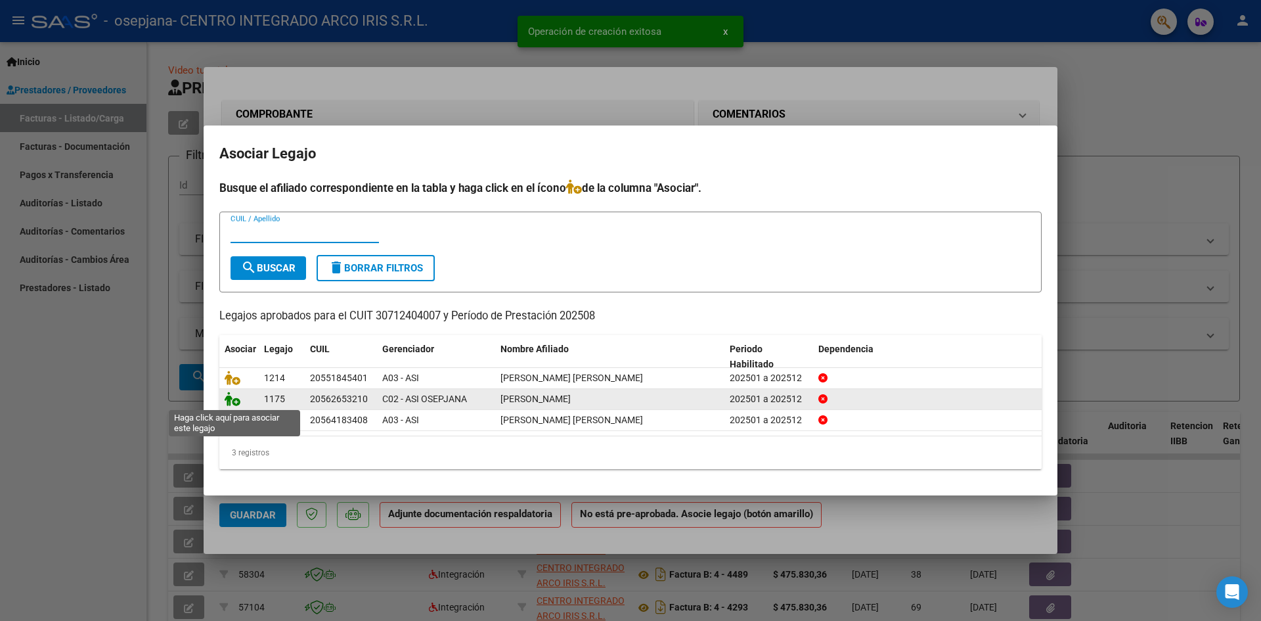
click at [231, 401] on icon at bounding box center [233, 399] width 16 height 14
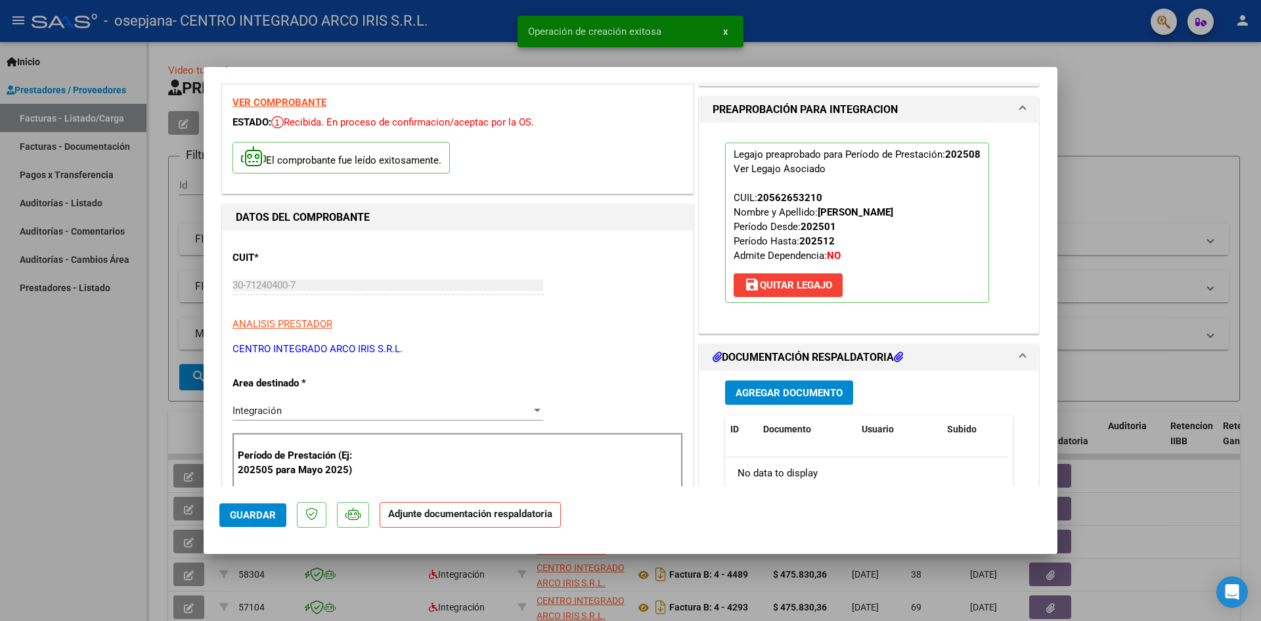
scroll to position [66, 0]
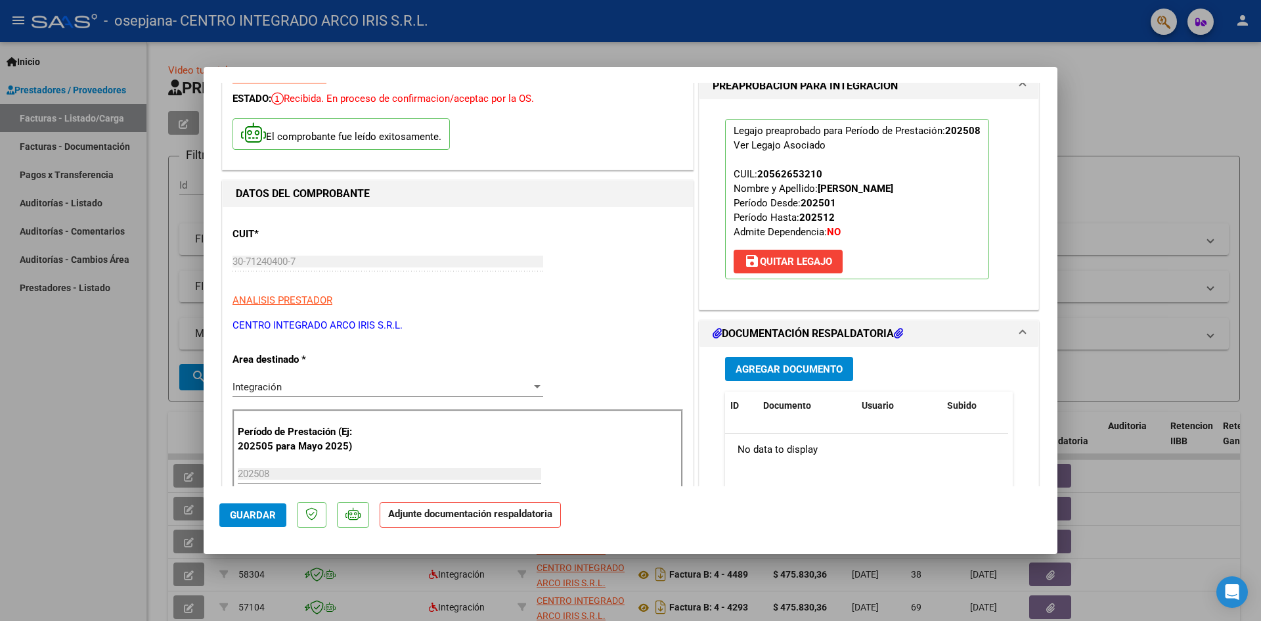
click at [828, 367] on span "Agregar Documento" at bounding box center [789, 369] width 107 height 12
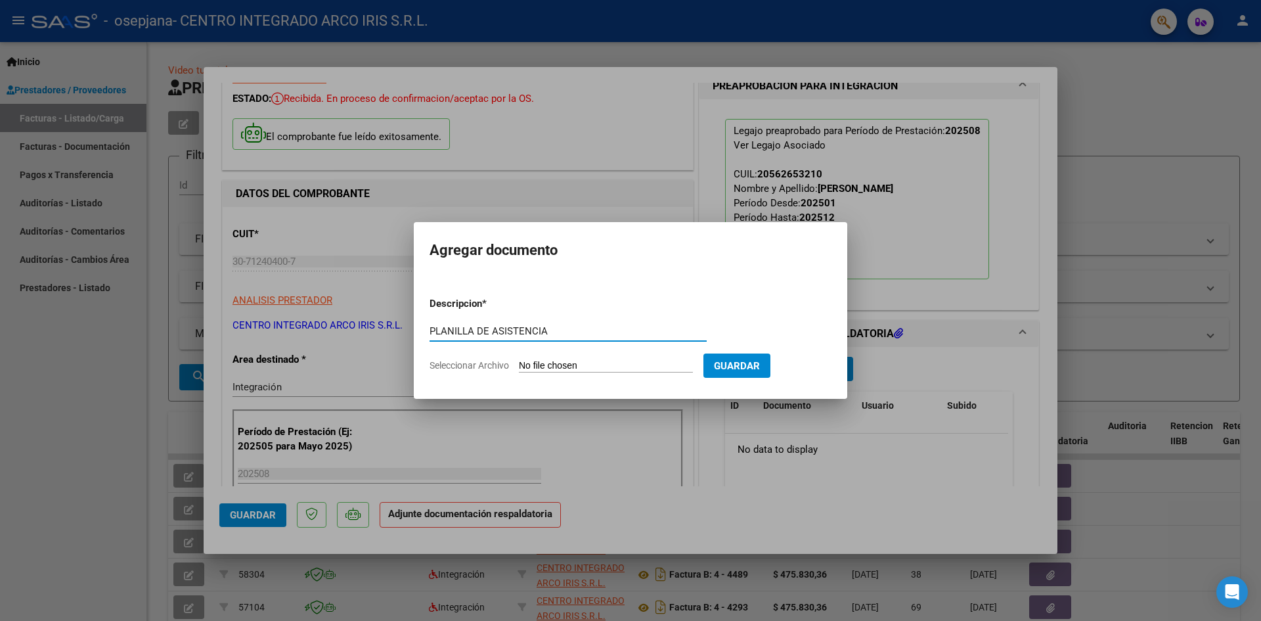
type input "PLANILLA DE ASISTENCIA"
click at [519, 360] on input "Seleccionar Archivo" at bounding box center [606, 366] width 174 height 12
type input "C:\fakepath\PLANILLA DE ASISTENCIA_30712404007_006_00004_00004681.pdf"
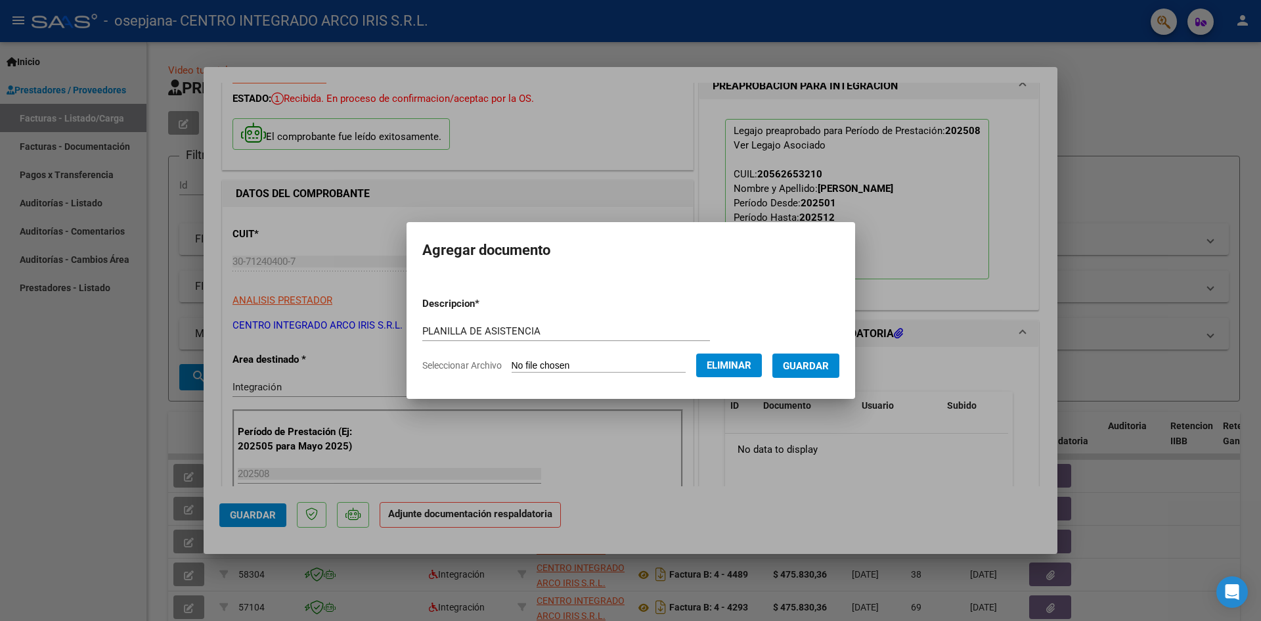
click at [821, 365] on span "Guardar" at bounding box center [806, 366] width 46 height 12
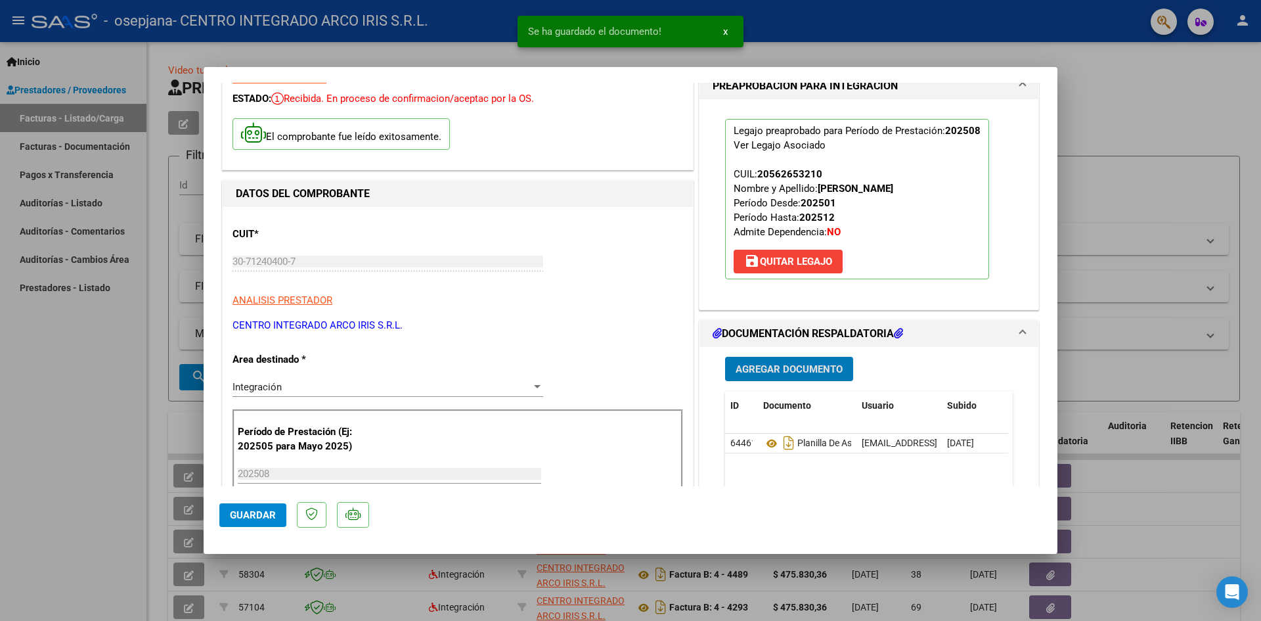
click at [790, 375] on button "Agregar Documento" at bounding box center [789, 369] width 128 height 24
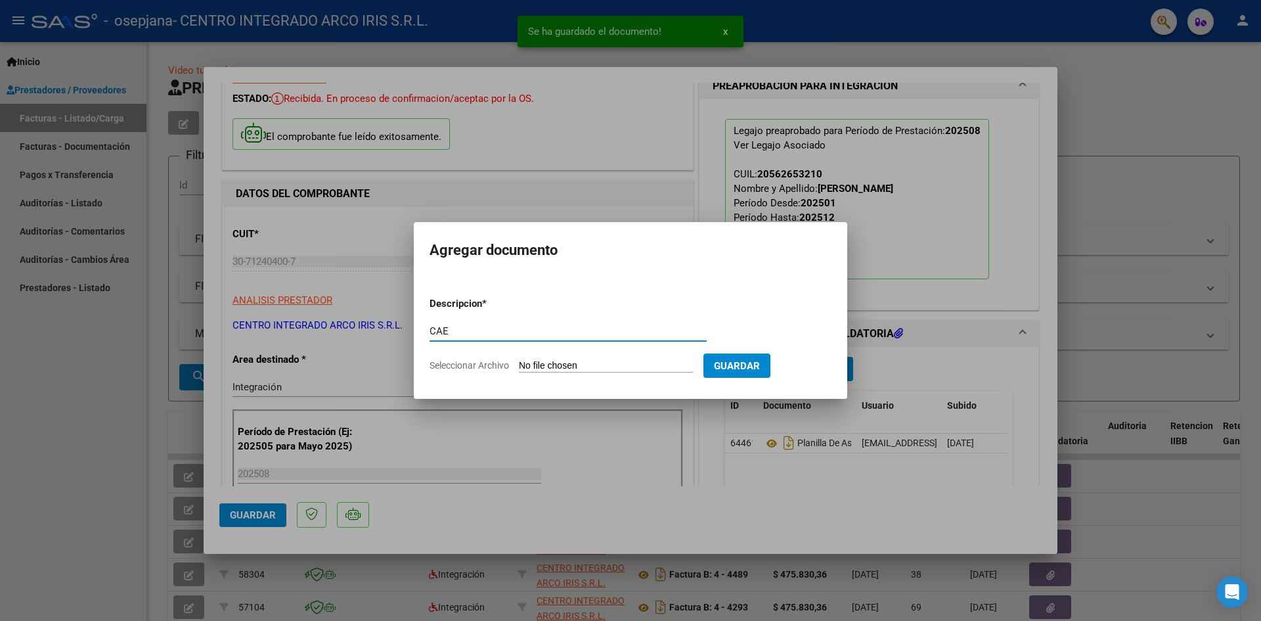
type input "CAE"
click at [519, 360] on input "Seleccionar Archivo" at bounding box center [606, 366] width 174 height 12
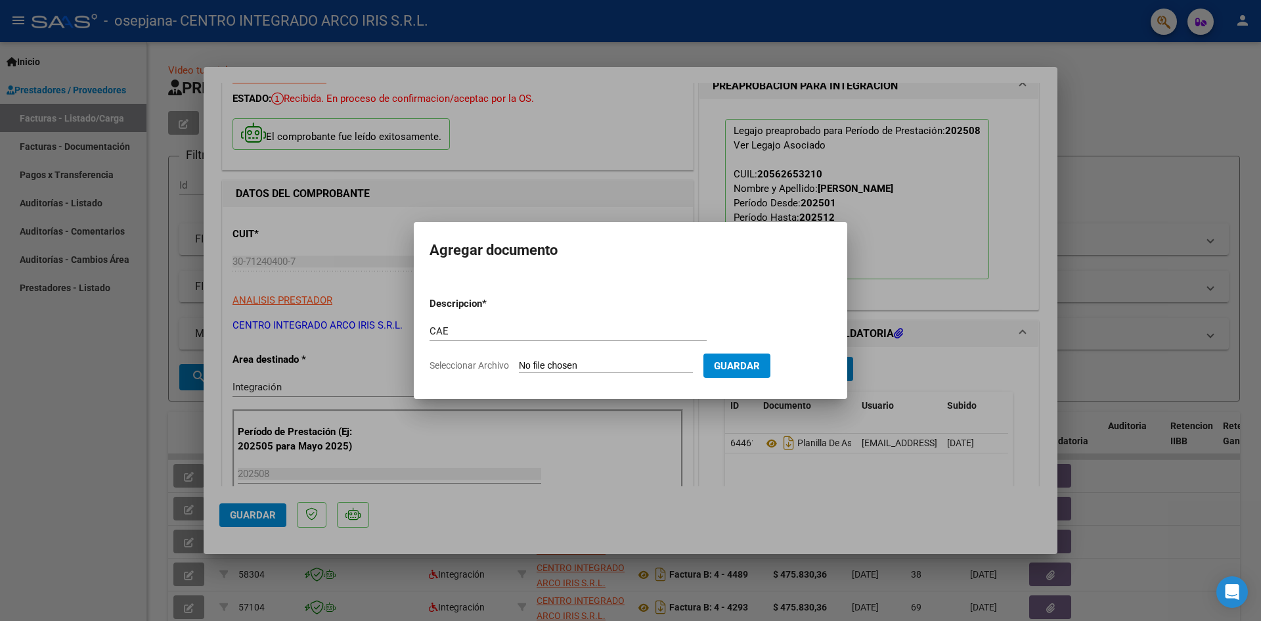
type input "C:\fakepath\[PERSON_NAME] CAE- [PERSON_NAME]- [PERSON_NAME].pdf"
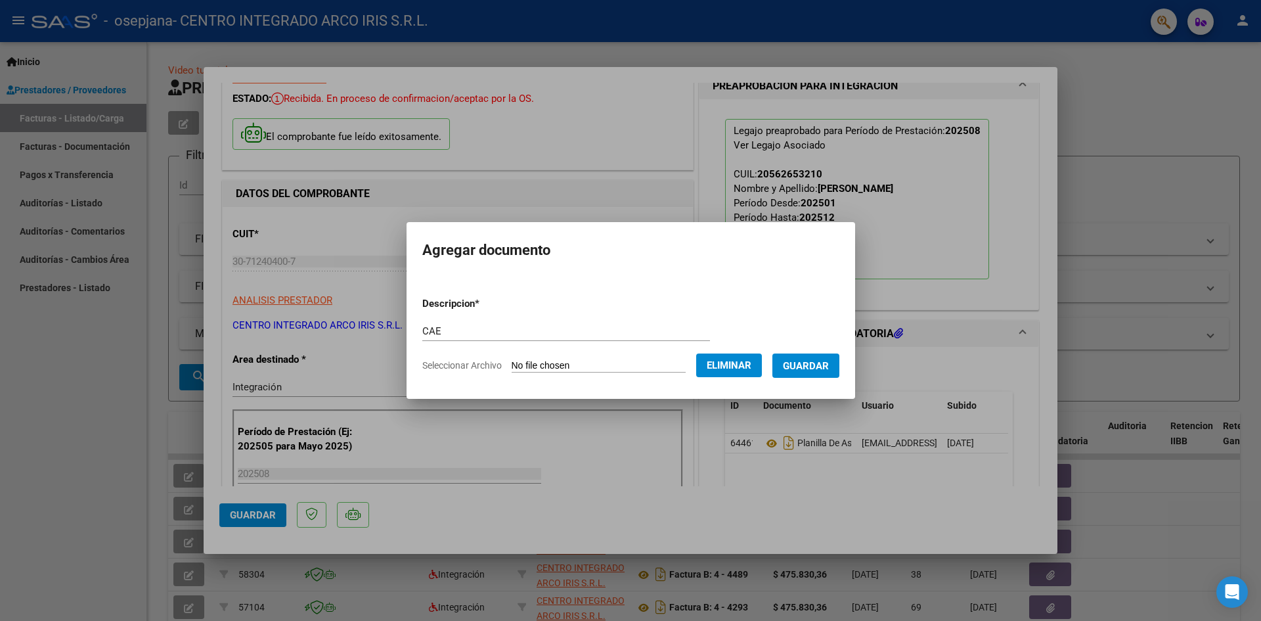
click at [829, 361] on span "Guardar" at bounding box center [806, 366] width 46 height 12
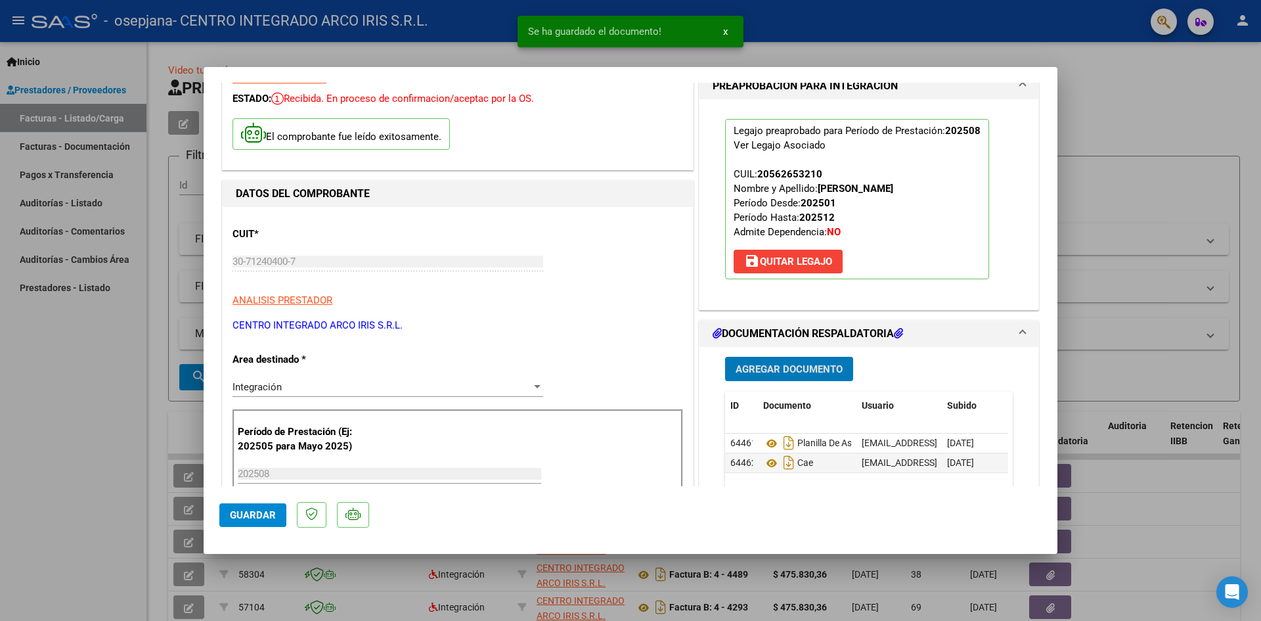
click at [788, 371] on span "Agregar Documento" at bounding box center [789, 369] width 107 height 12
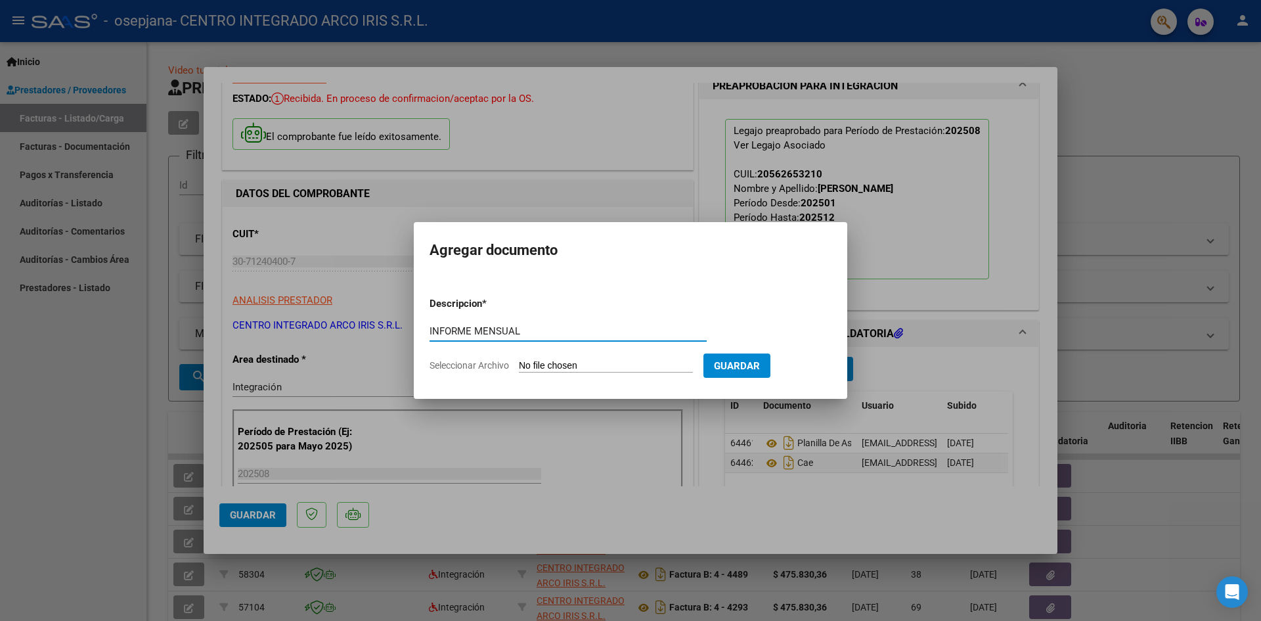
type input "INFORME MENSUAL"
click at [519, 360] on input "Seleccionar Archivo" at bounding box center [606, 366] width 174 height 12
type input "C:\fakepath\INFORME MENSUAL- [PERSON_NAME]- [PERSON_NAME].pdf"
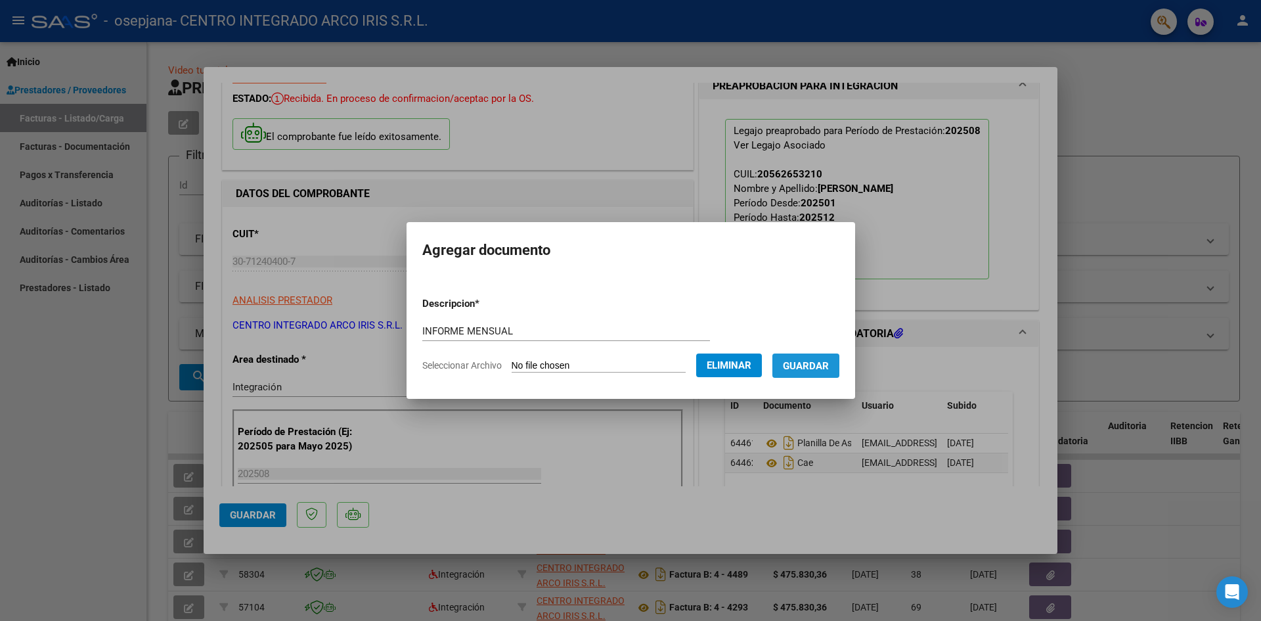
click at [826, 361] on span "Guardar" at bounding box center [806, 366] width 46 height 12
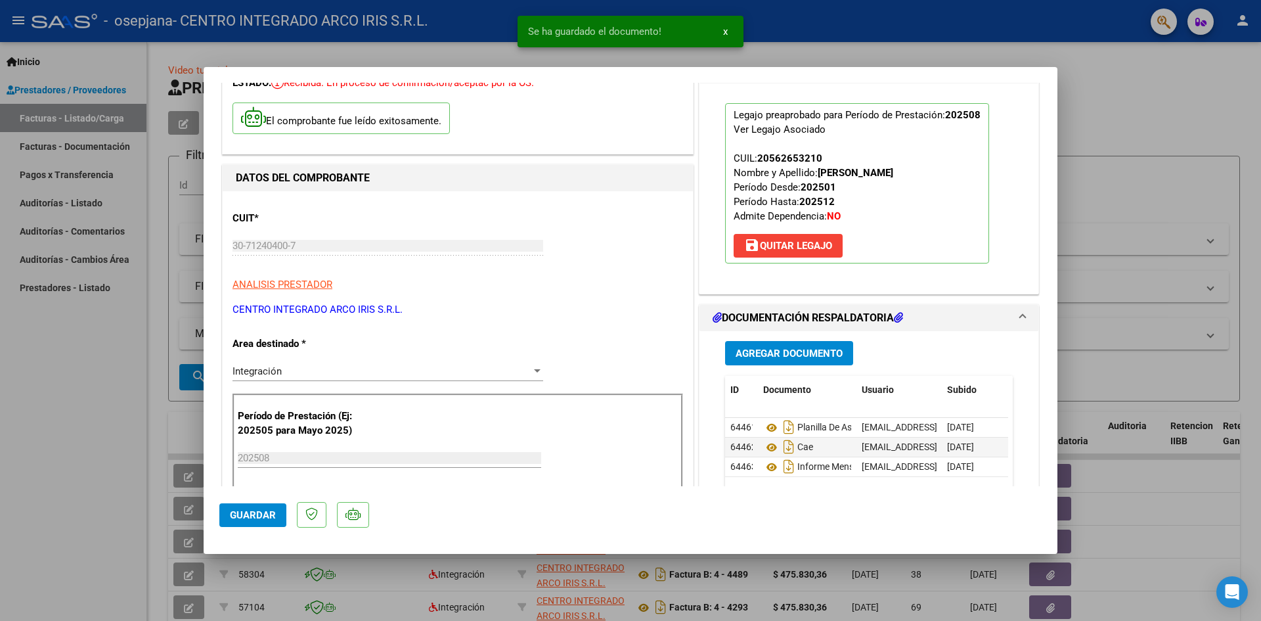
scroll to position [88, 0]
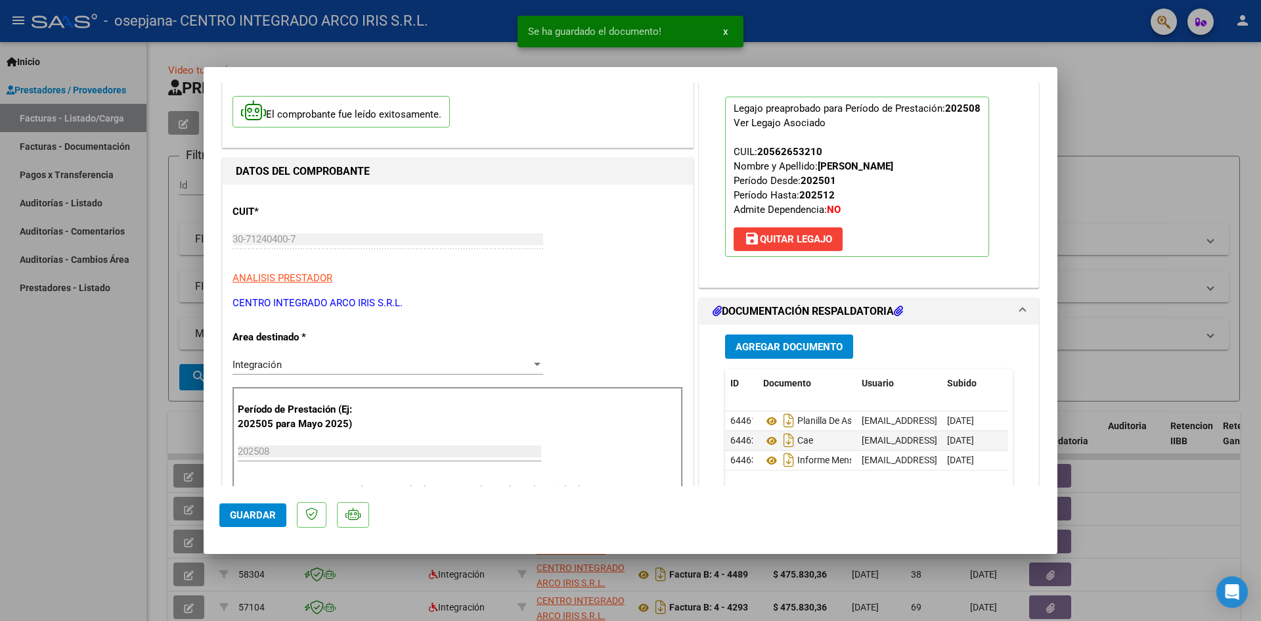
click at [254, 508] on button "Guardar" at bounding box center [252, 515] width 67 height 24
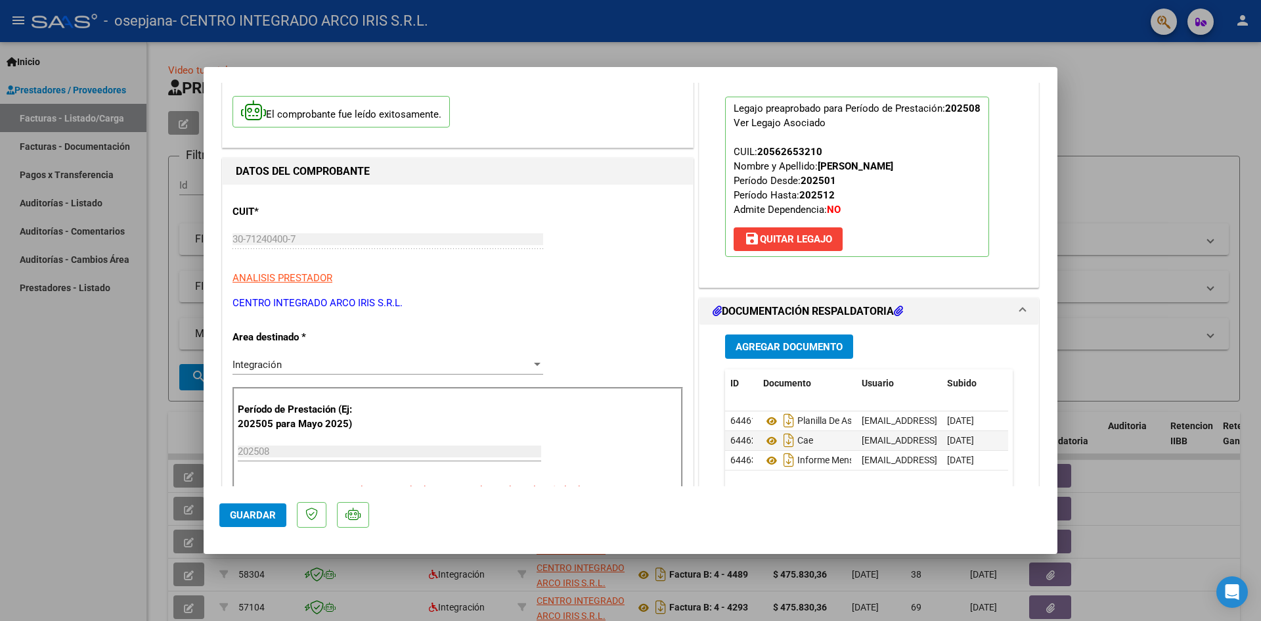
click at [99, 414] on div at bounding box center [630, 310] width 1261 height 621
type input "$ 0,00"
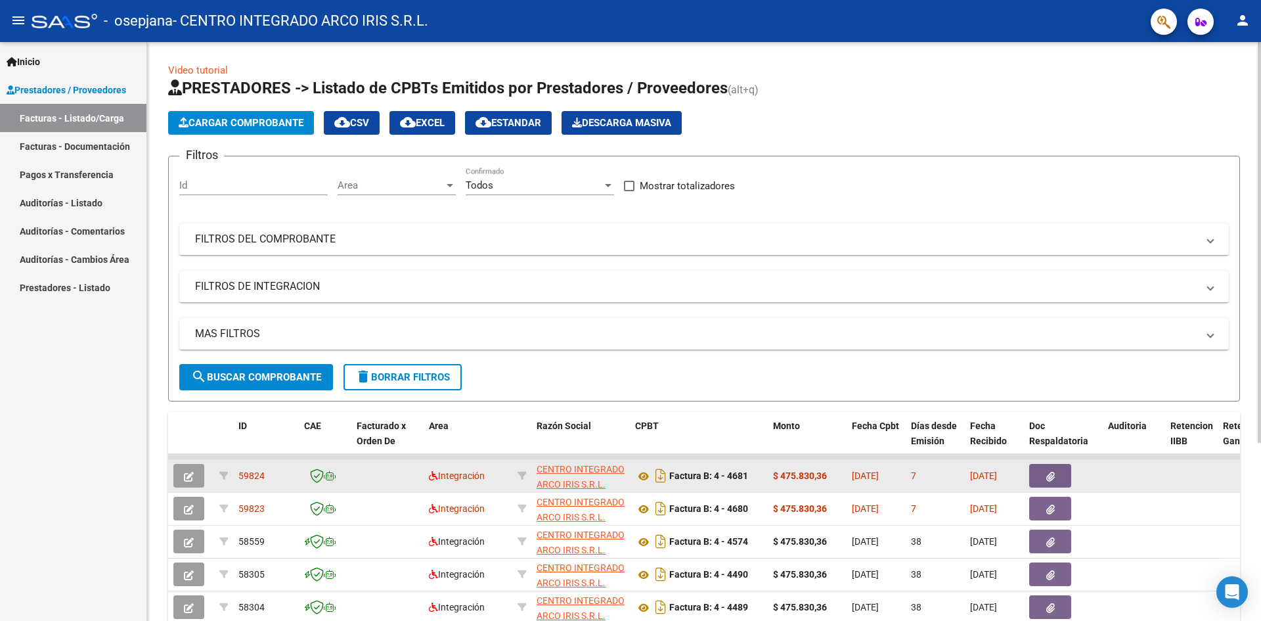
drag, startPoint x: 274, startPoint y: 483, endPoint x: 236, endPoint y: 478, distance: 37.8
click at [236, 478] on datatable-body-cell "59824" at bounding box center [266, 476] width 66 height 32
copy span "59824"
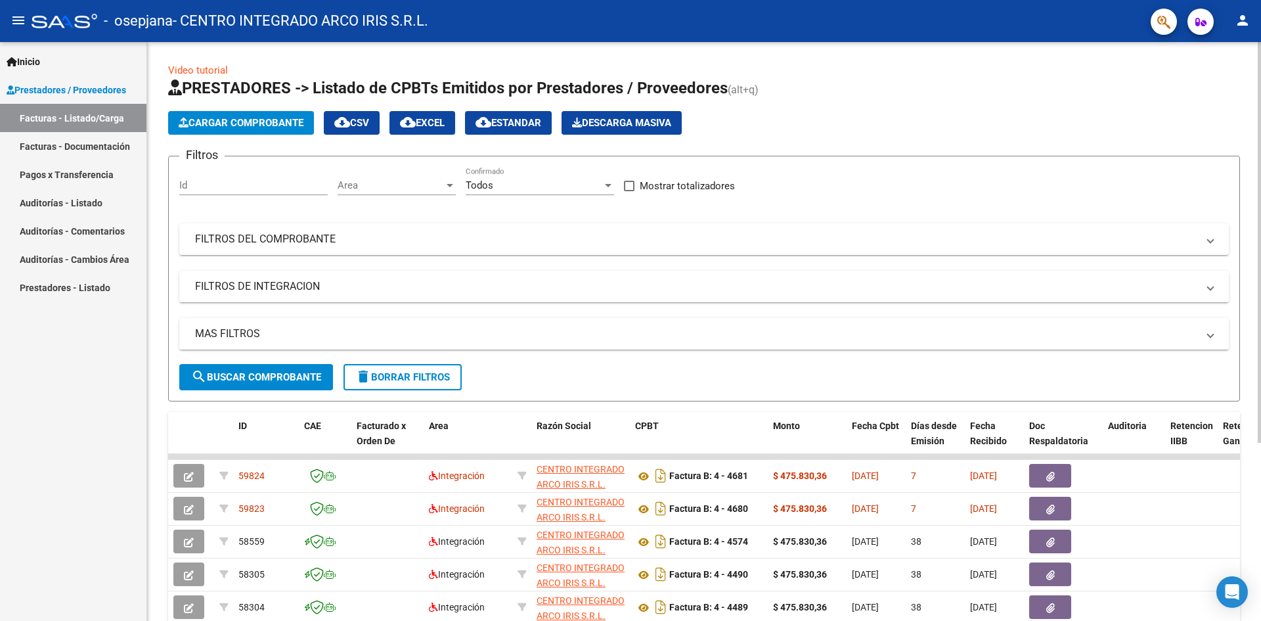
click at [294, 117] on span "Cargar Comprobante" at bounding box center [241, 123] width 125 height 12
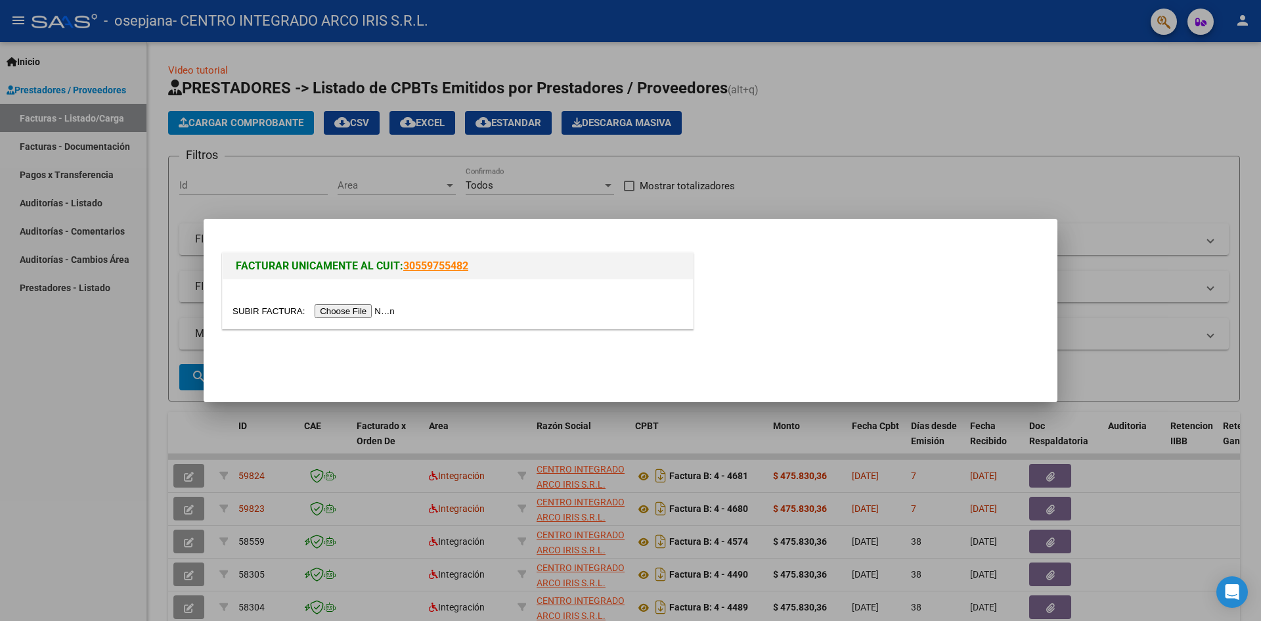
click at [366, 309] on input "file" at bounding box center [316, 311] width 166 height 14
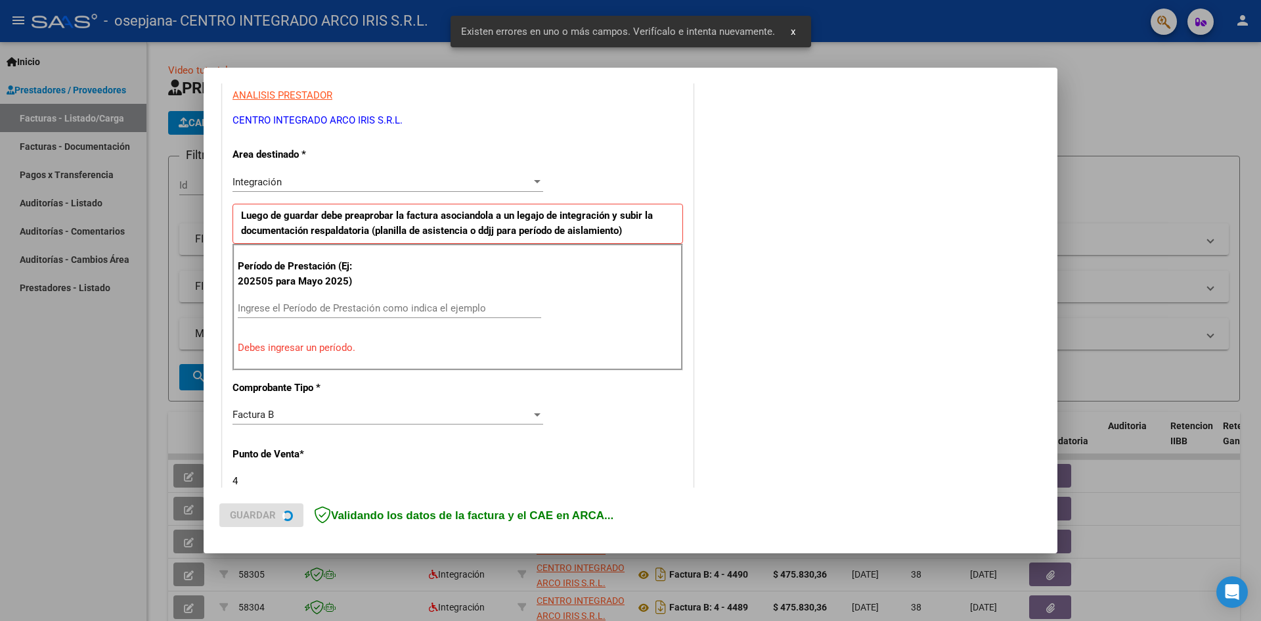
scroll to position [256, 0]
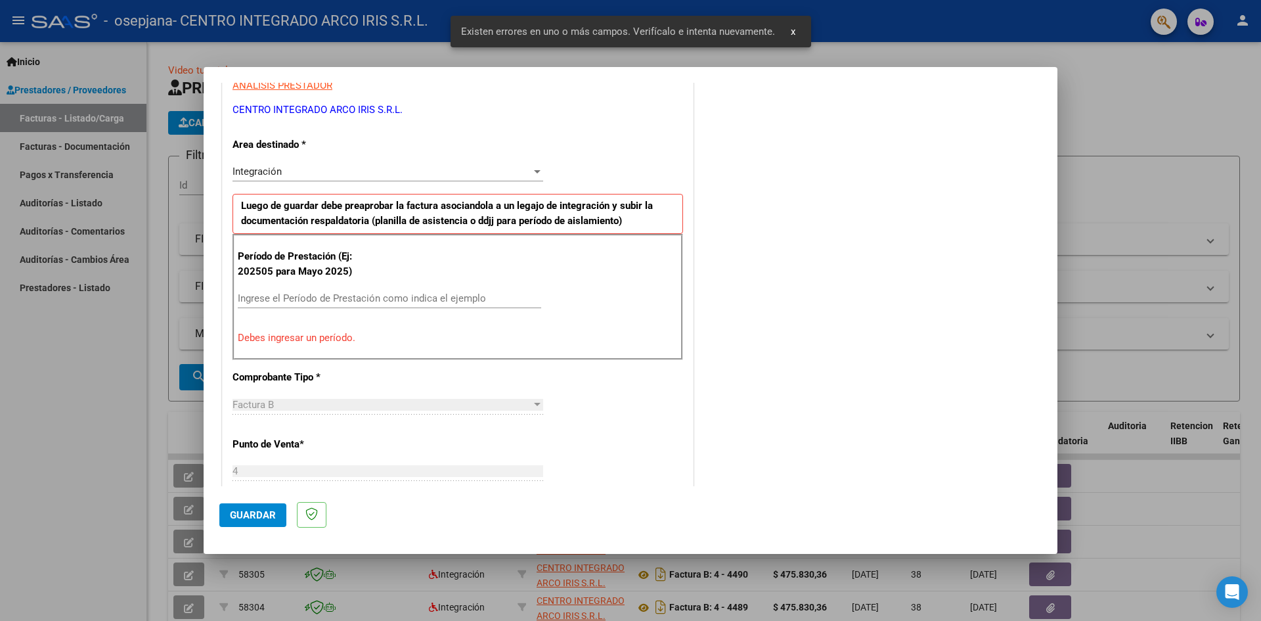
click at [277, 296] on input "Ingrese el Período de Prestación como indica el ejemplo" at bounding box center [390, 298] width 304 height 12
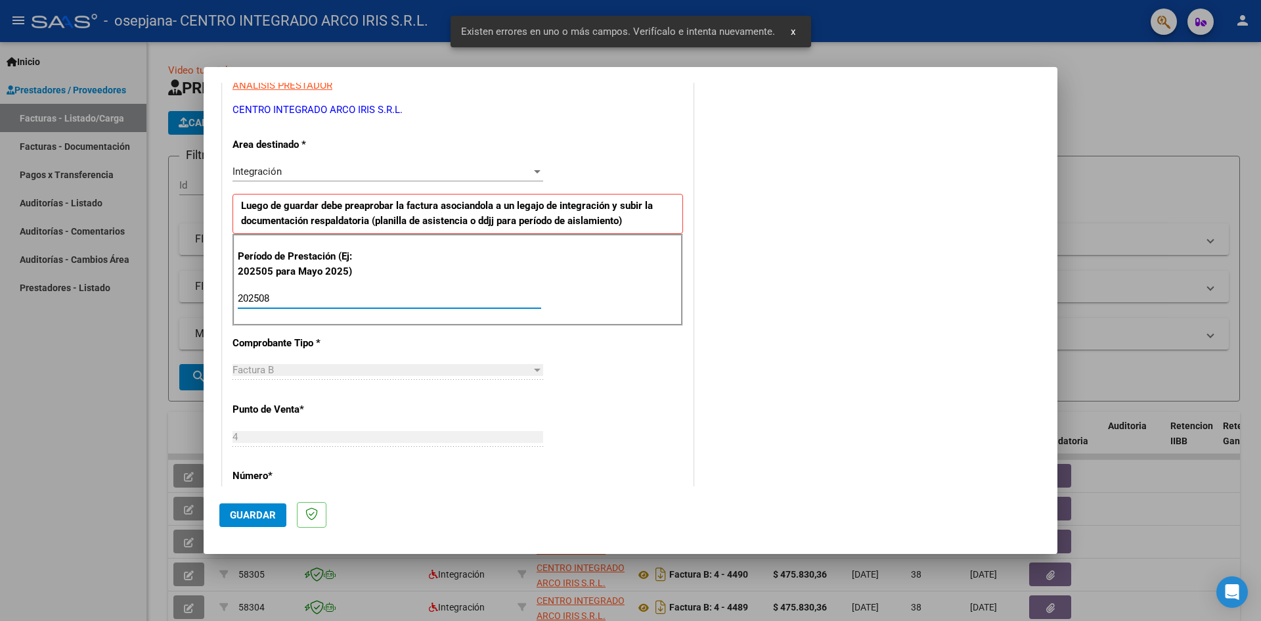
type input "202508"
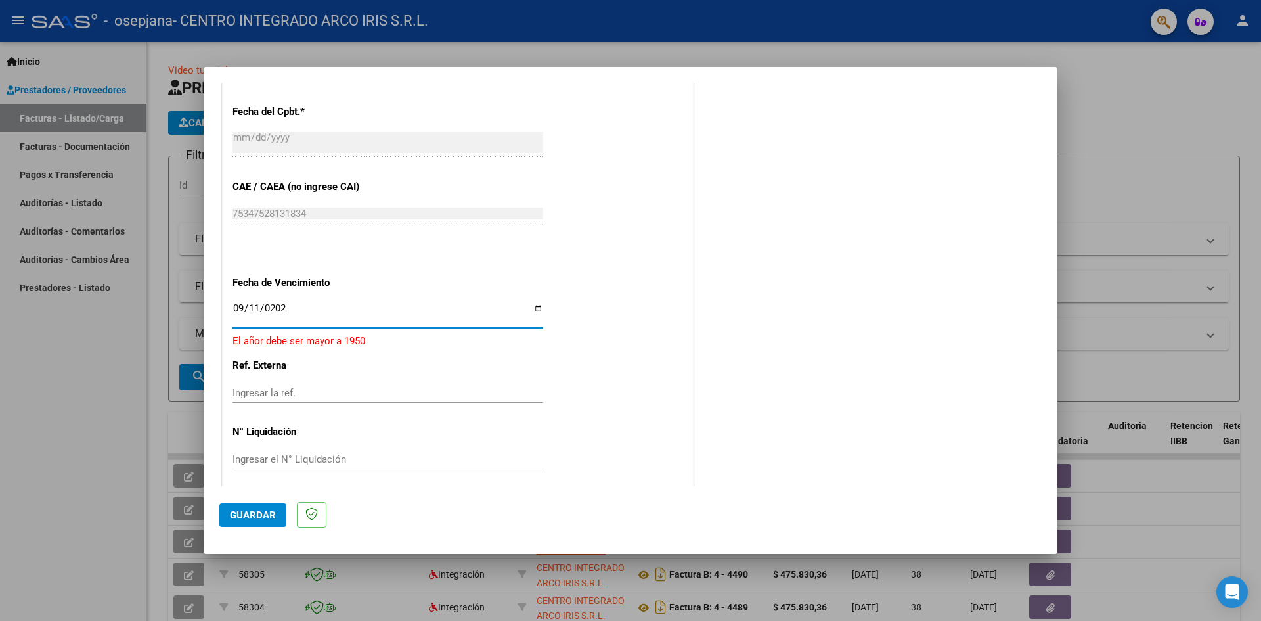
type input "[DATE]"
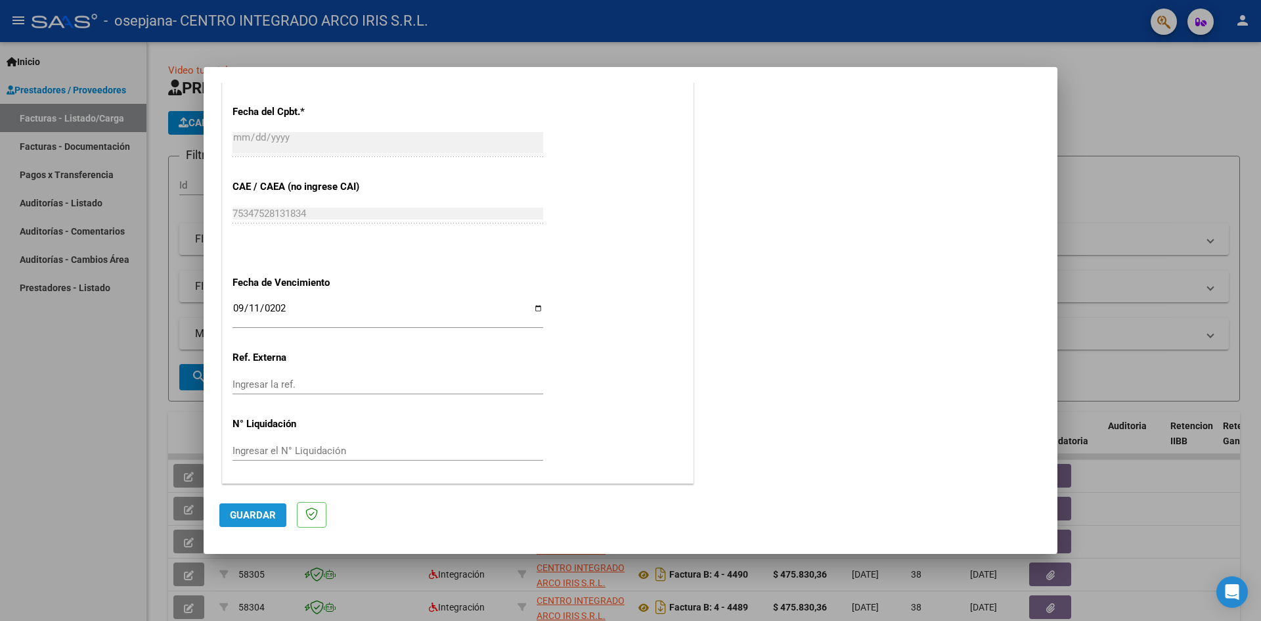
click at [263, 511] on span "Guardar" at bounding box center [253, 515] width 46 height 12
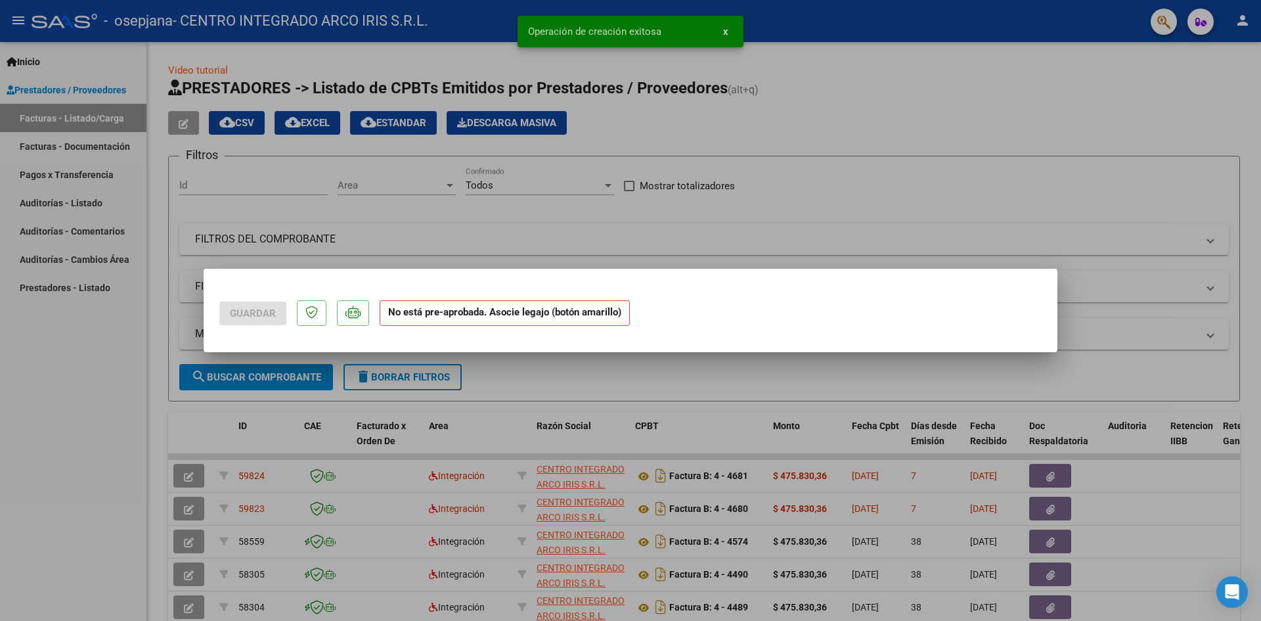
scroll to position [0, 0]
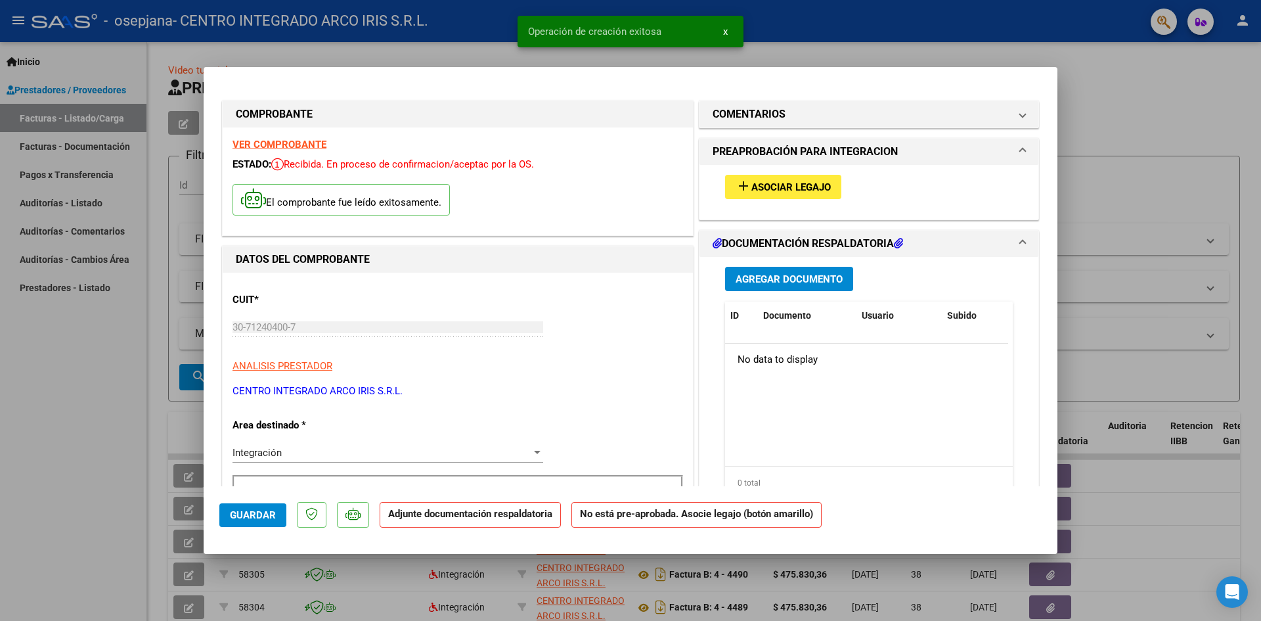
click at [798, 188] on span "Asociar Legajo" at bounding box center [791, 187] width 79 height 12
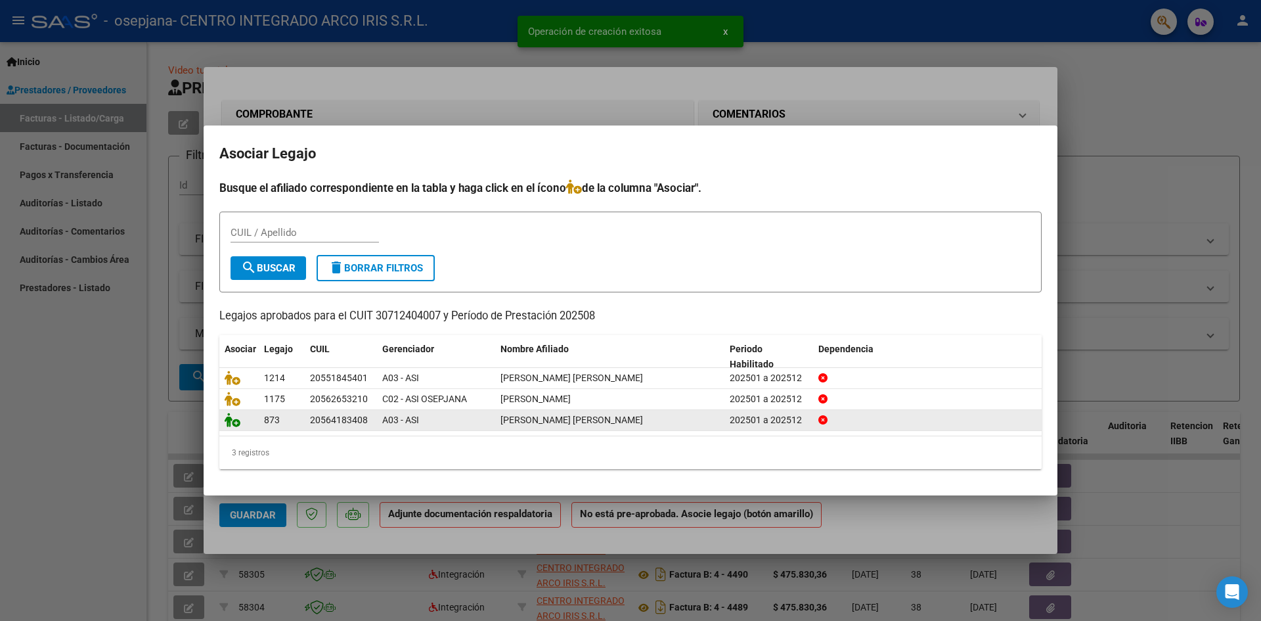
click at [225, 422] on datatable-body-cell at bounding box center [238, 420] width 39 height 20
click at [234, 423] on icon at bounding box center [233, 420] width 16 height 14
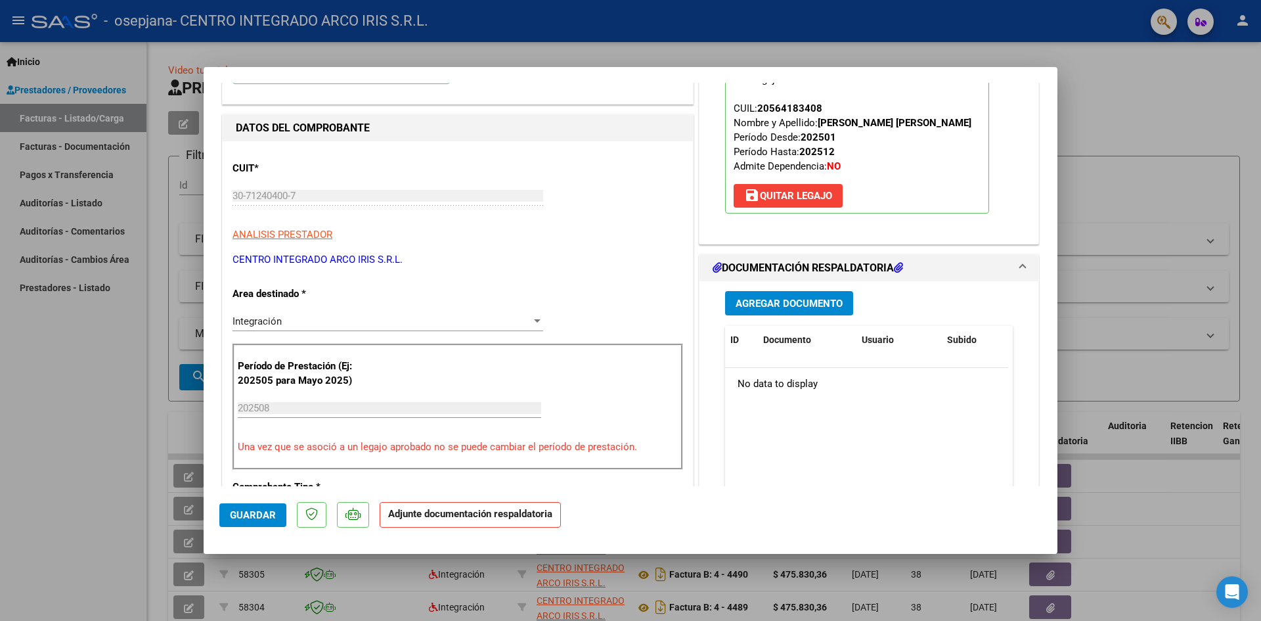
scroll to position [66, 0]
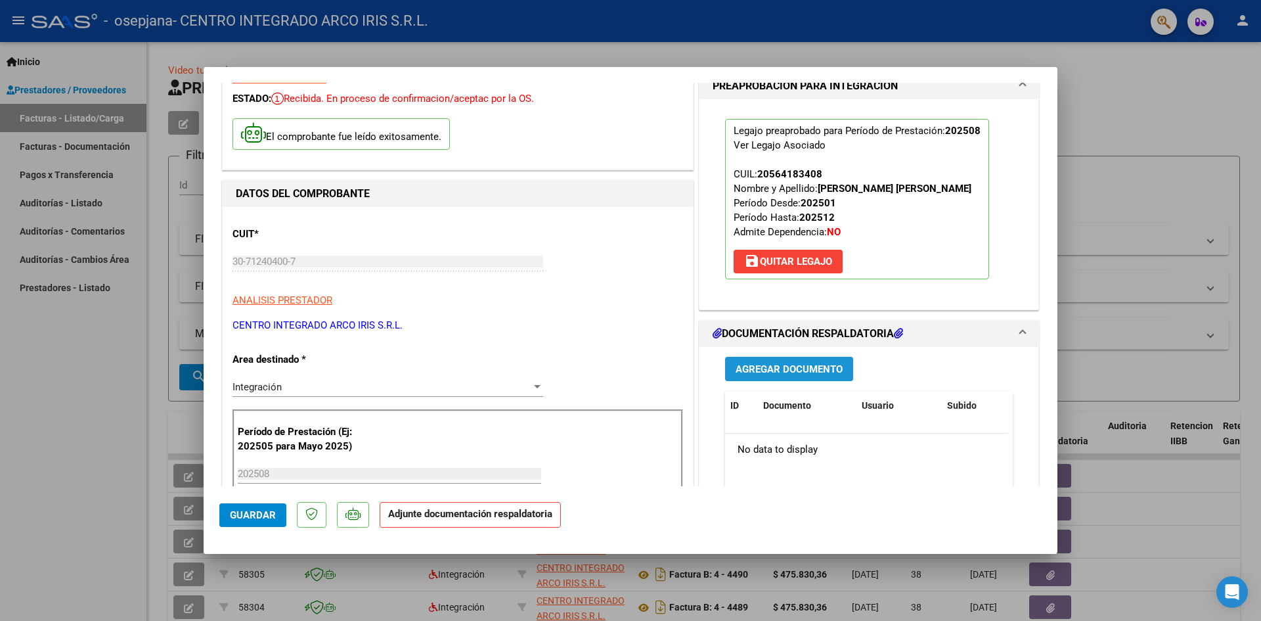
click at [811, 369] on span "Agregar Documento" at bounding box center [789, 369] width 107 height 12
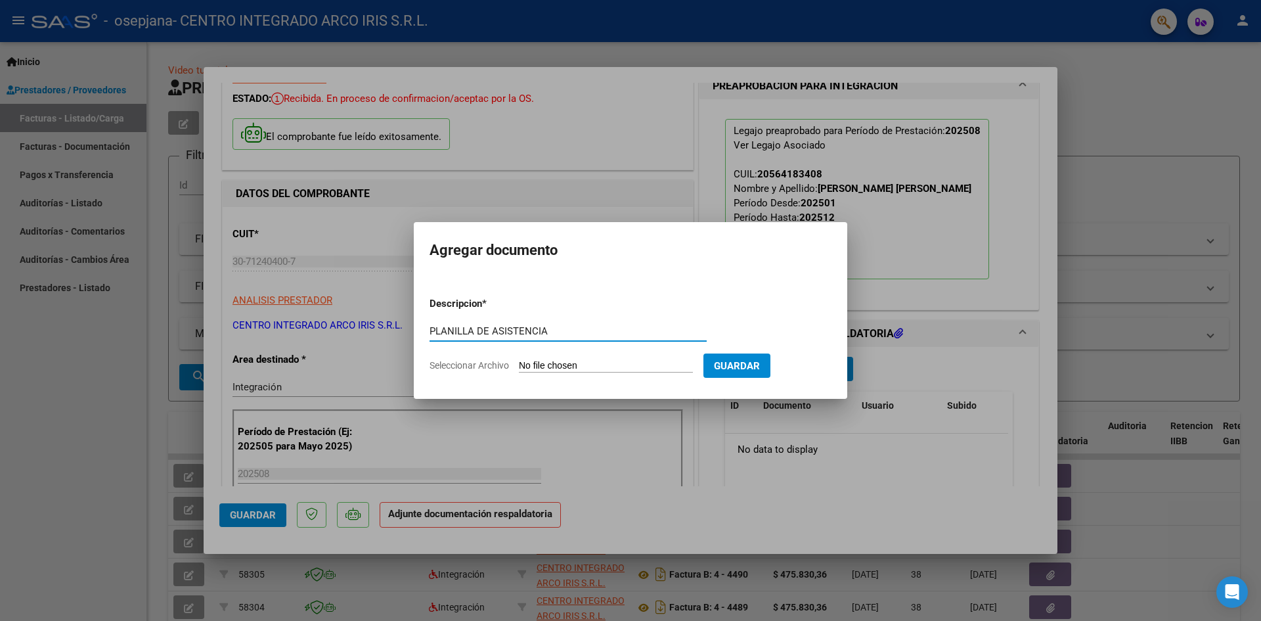
type input "PLANILLA DE ASISTENCIA"
click at [519, 360] on input "Seleccionar Archivo" at bounding box center [606, 366] width 174 height 12
type input "C:\fakepath\PLANILLA DE ASISTENCIA_30712404007_006_00004_00004682.pdf"
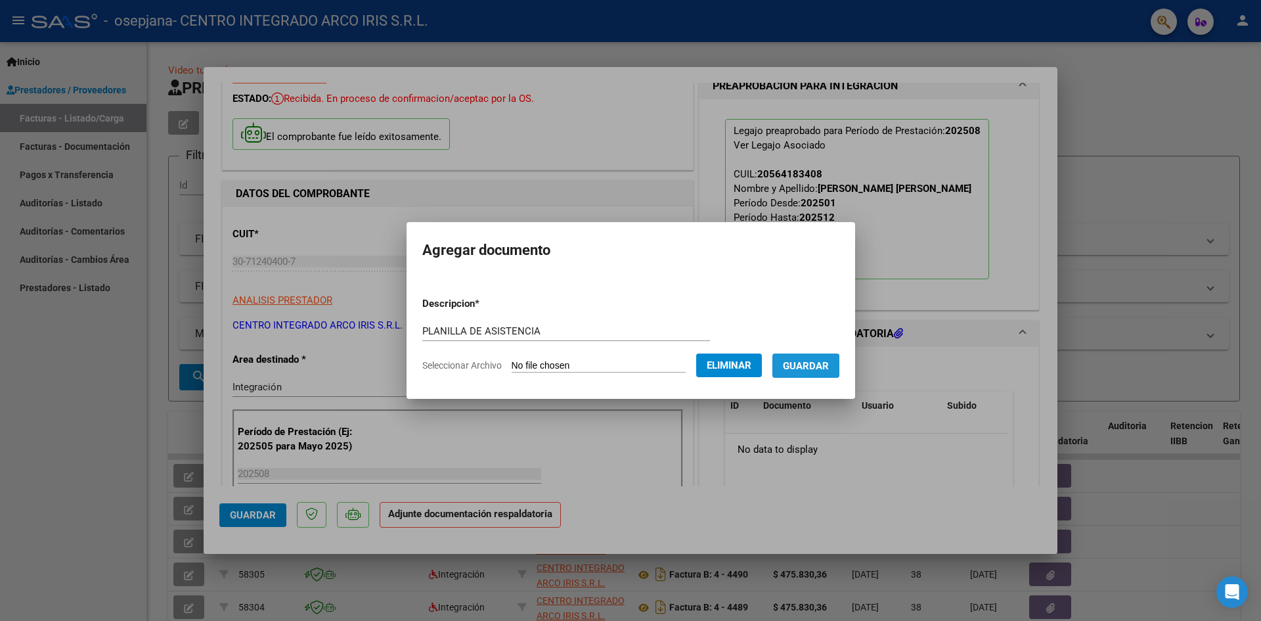
click at [811, 365] on span "Guardar" at bounding box center [806, 366] width 46 height 12
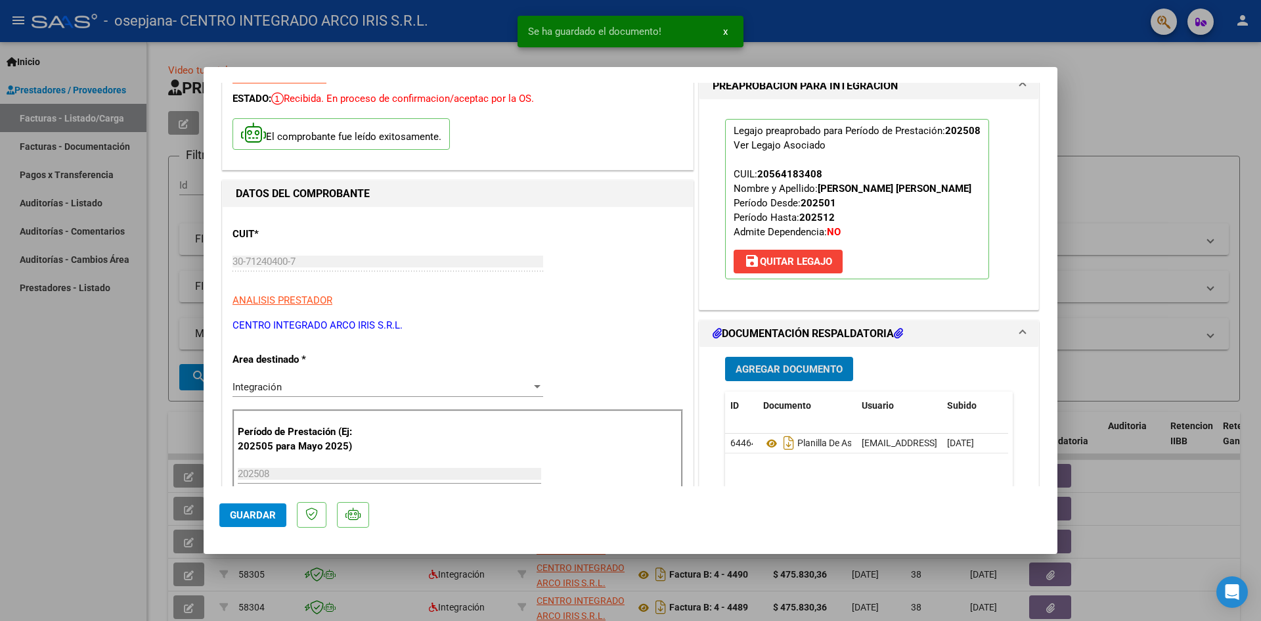
click at [799, 364] on span "Agregar Documento" at bounding box center [789, 369] width 107 height 12
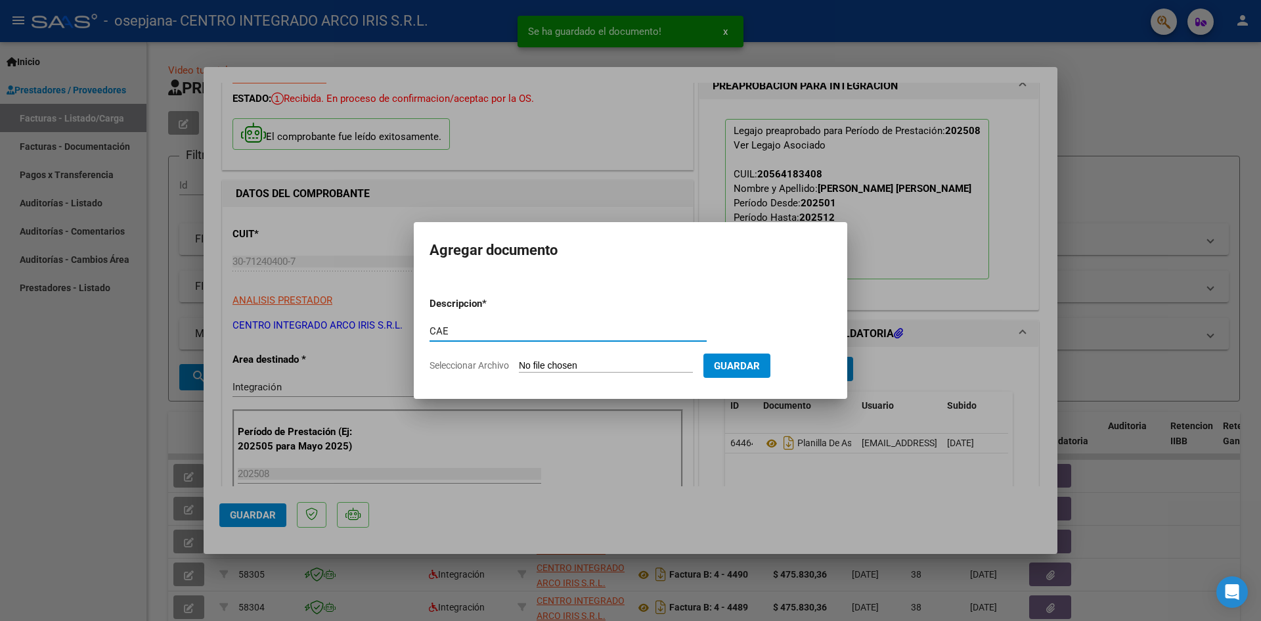
type input "CAE"
click at [519, 360] on input "Seleccionar Archivo" at bounding box center [606, 366] width 174 height 12
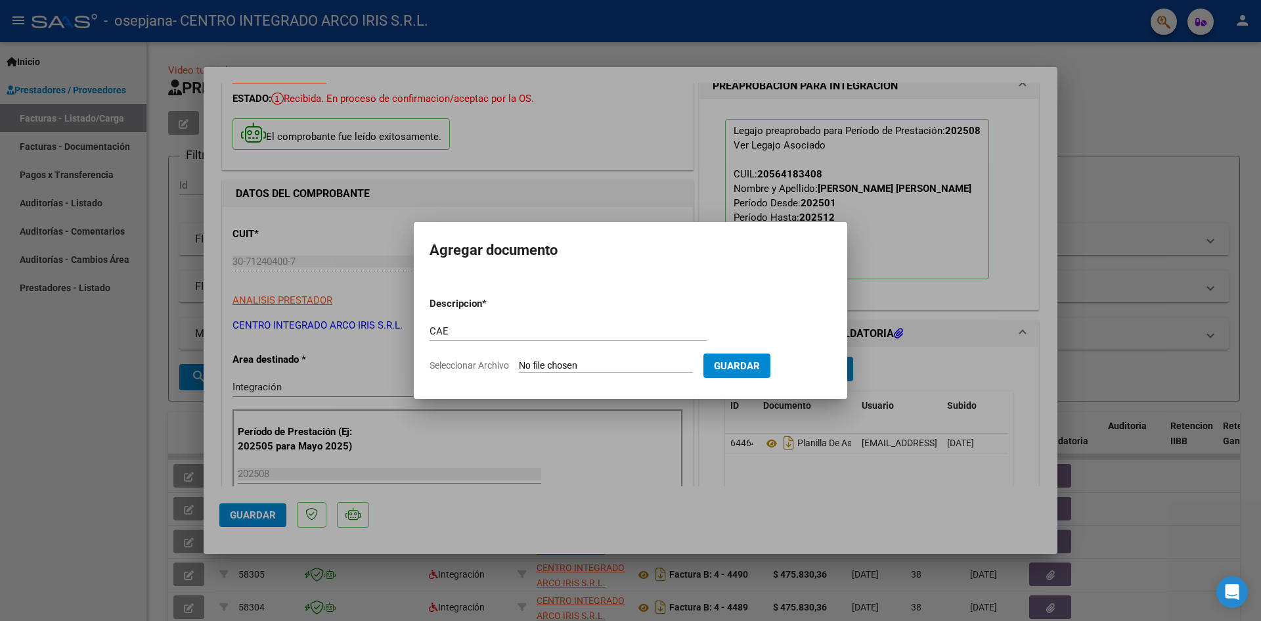
type input "C:\fakepath\[PERSON_NAME] CAE- [PERSON_NAME] [PERSON_NAME]- [PERSON_NAME].pdf"
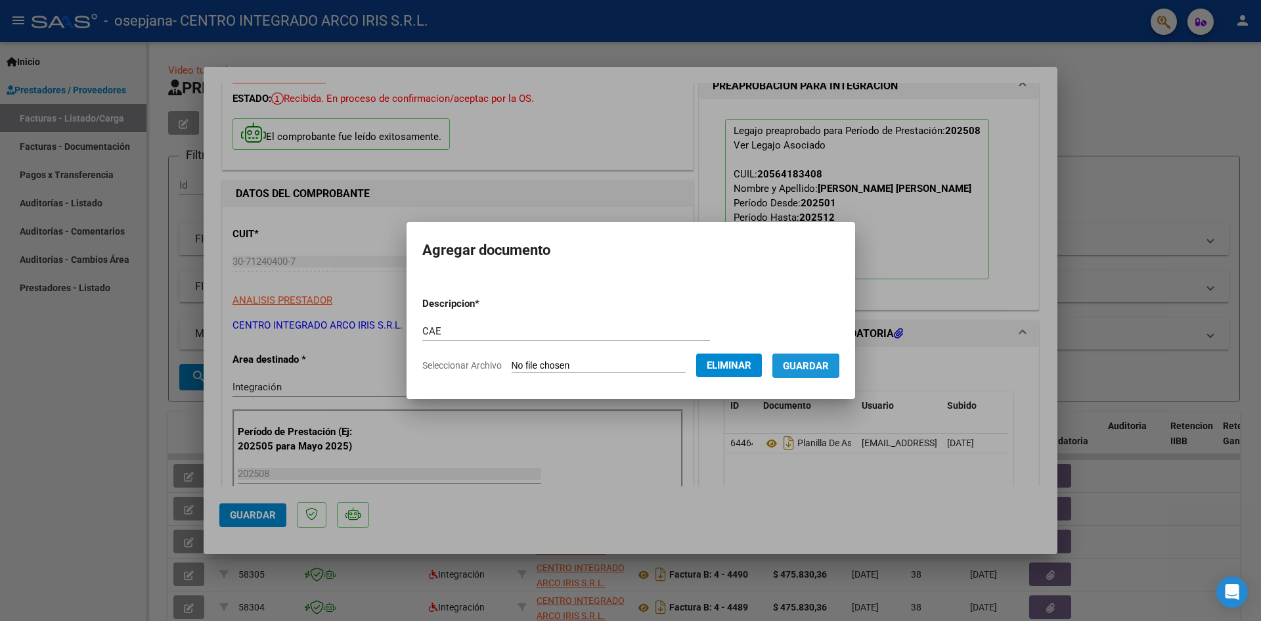
click at [817, 367] on span "Guardar" at bounding box center [806, 366] width 46 height 12
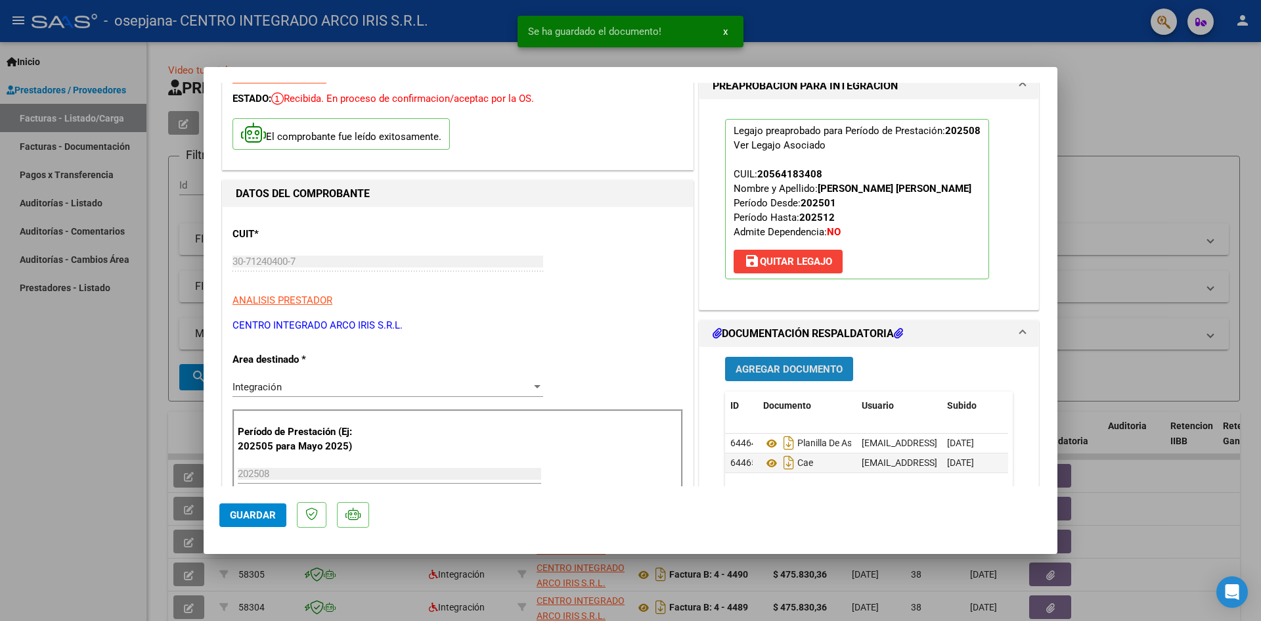
click at [786, 369] on span "Agregar Documento" at bounding box center [789, 369] width 107 height 12
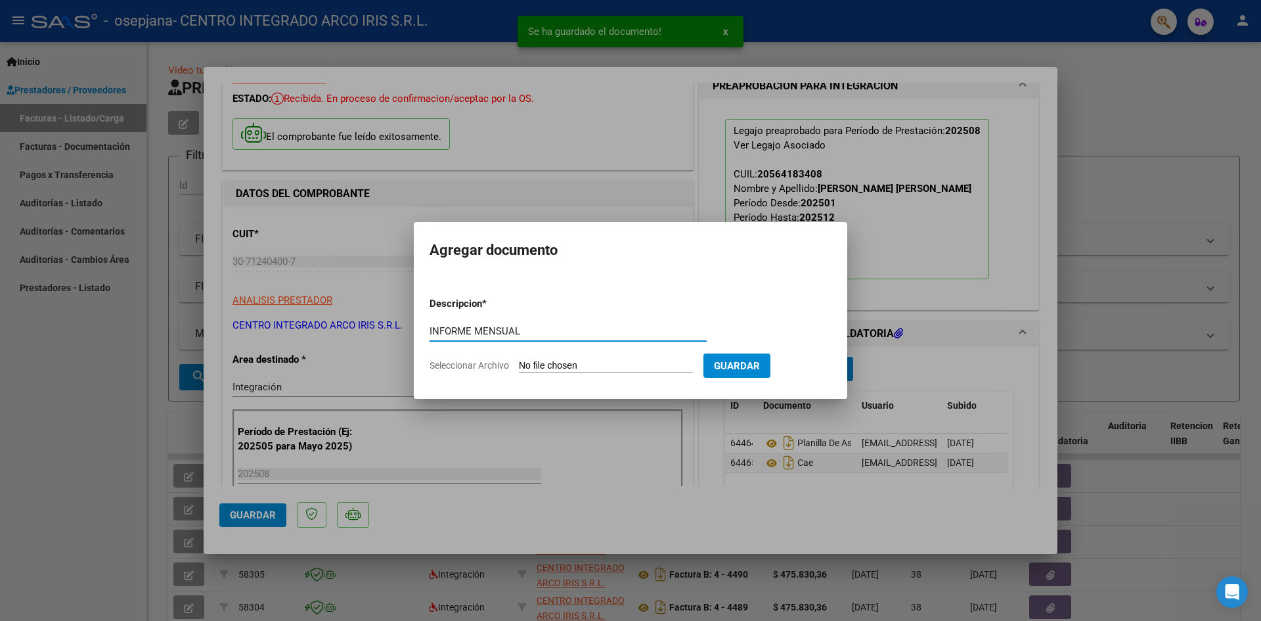
type input "INFORME MENSUAL"
click at [519, 360] on input "Seleccionar Archivo" at bounding box center [606, 366] width 174 height 12
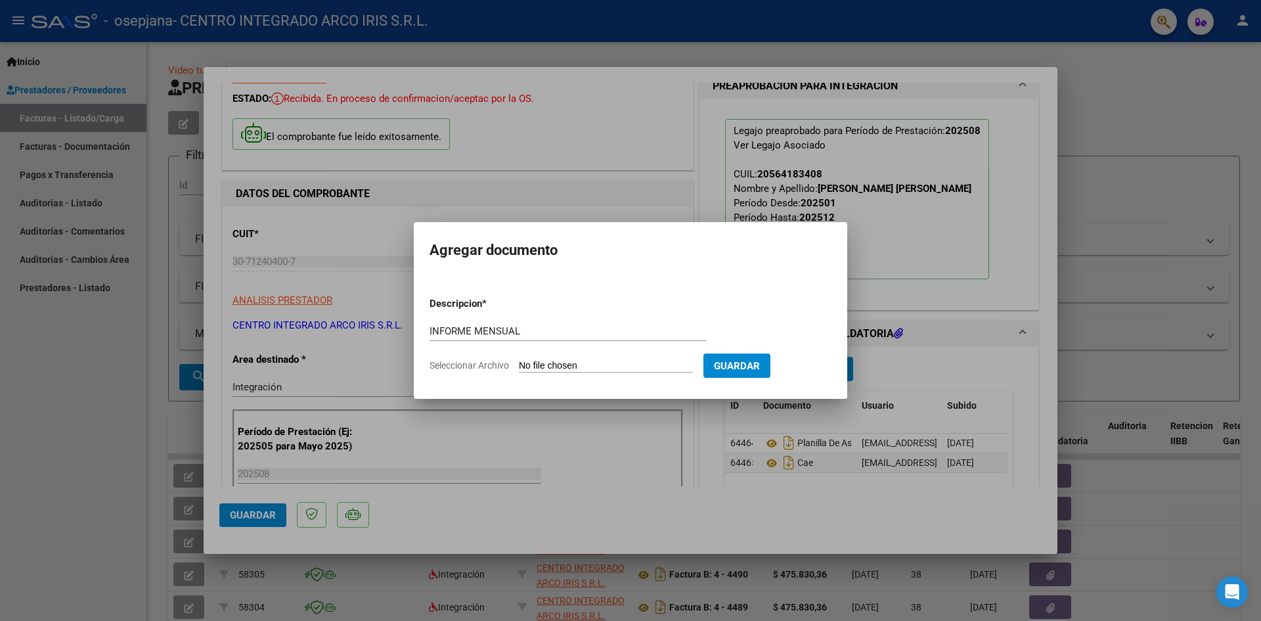
type input "C:\fakepath\INFORME MENSUAL- [PERSON_NAME] [PERSON_NAME]- [PERSON_NAME].pdf"
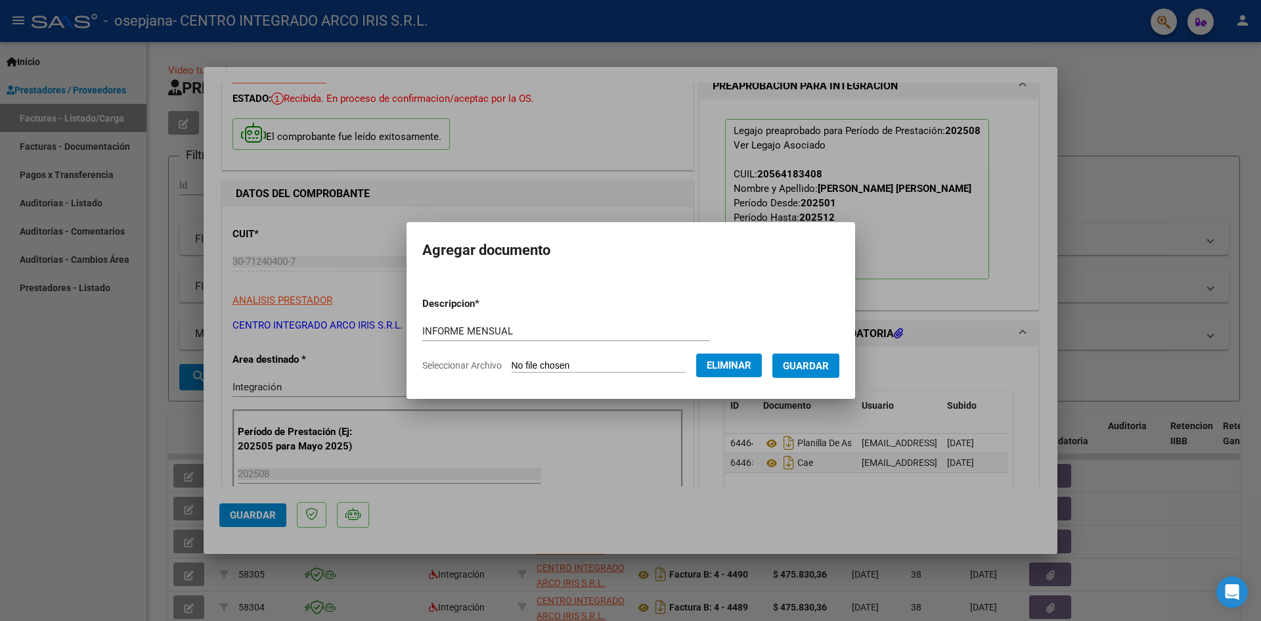
click at [829, 364] on span "Guardar" at bounding box center [806, 366] width 46 height 12
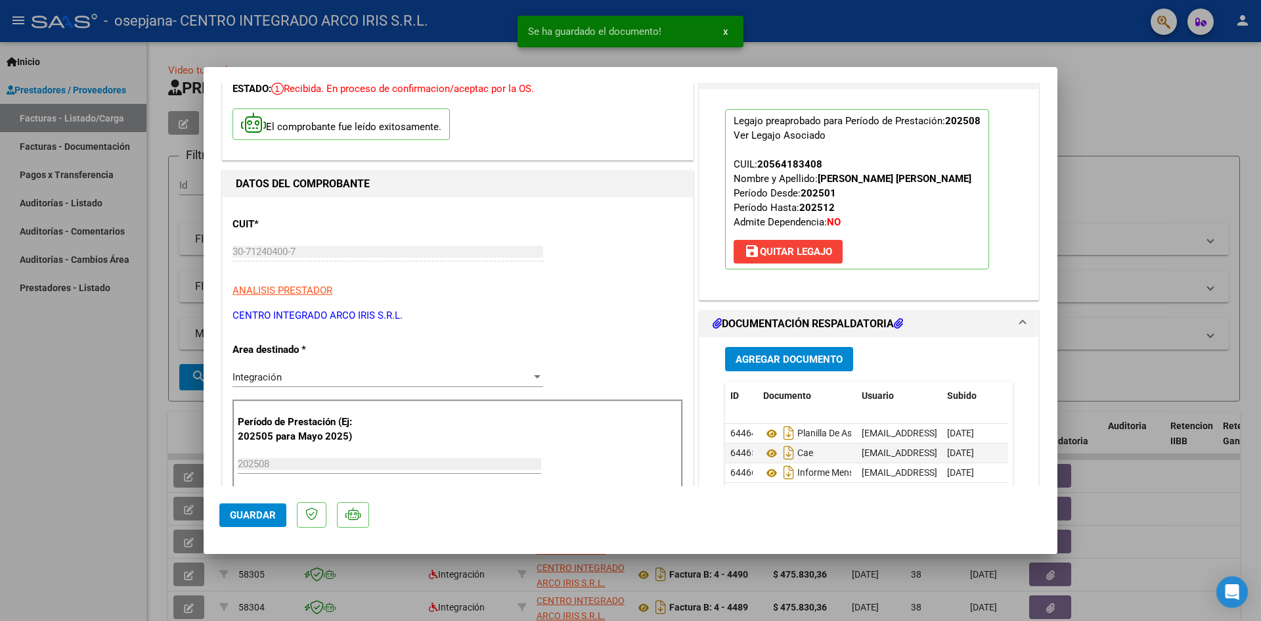
scroll to position [81, 0]
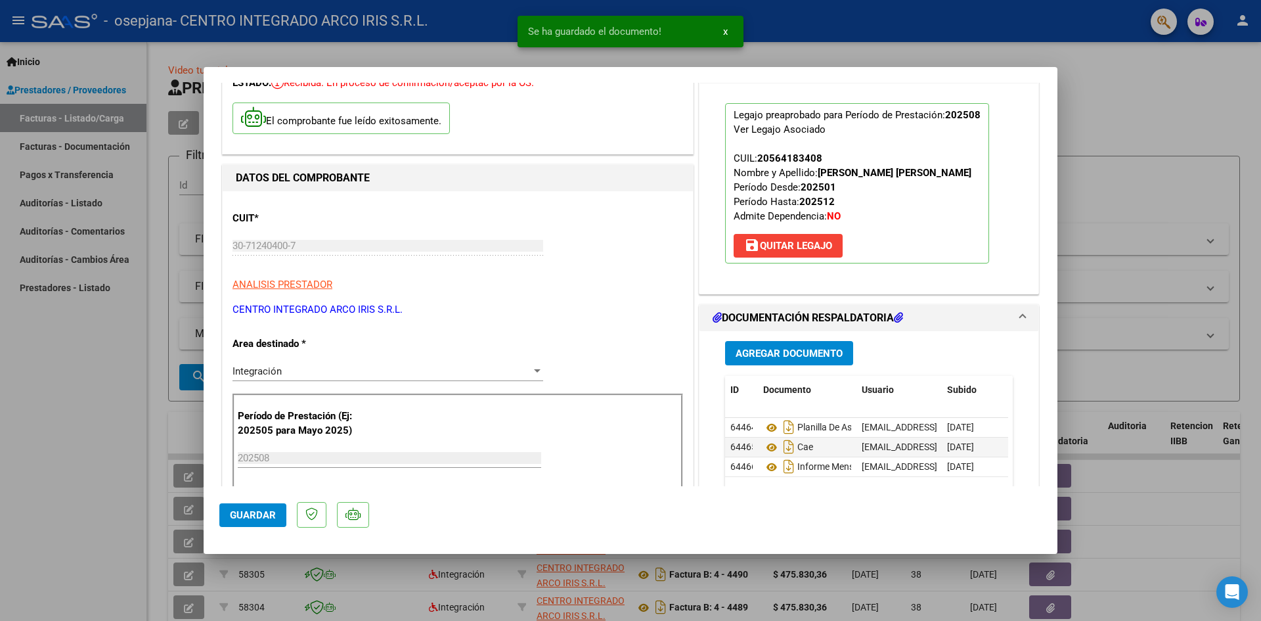
click at [269, 512] on span "Guardar" at bounding box center [253, 515] width 46 height 12
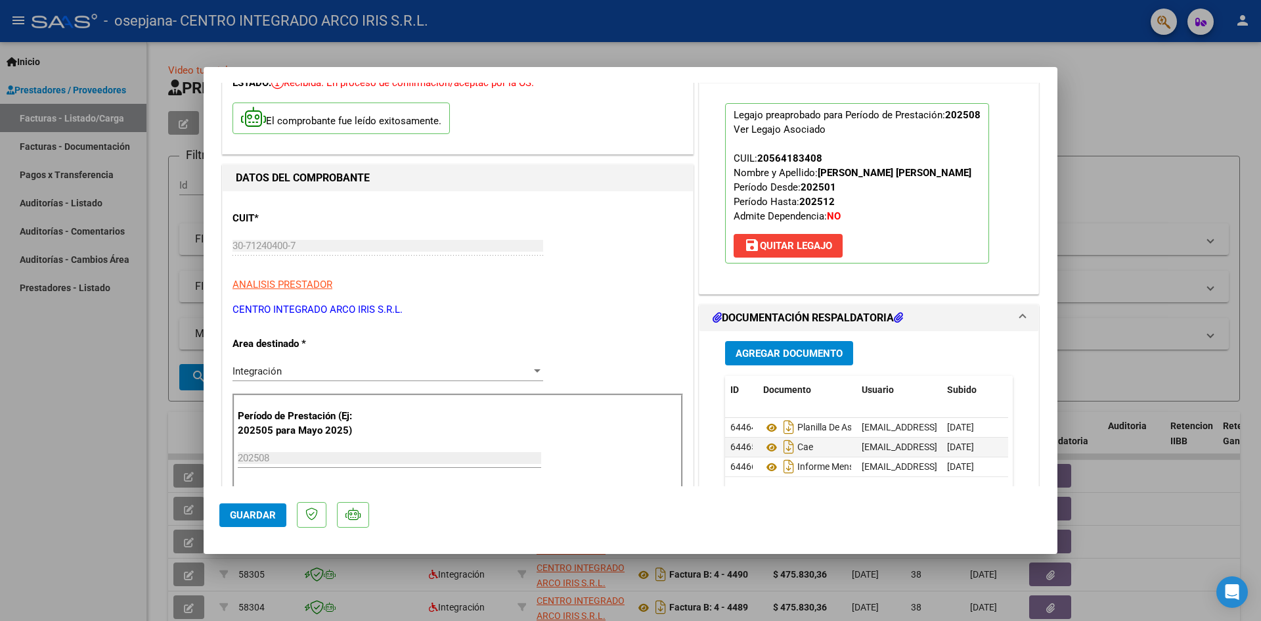
click at [62, 400] on div at bounding box center [630, 310] width 1261 height 621
type input "$ 0,00"
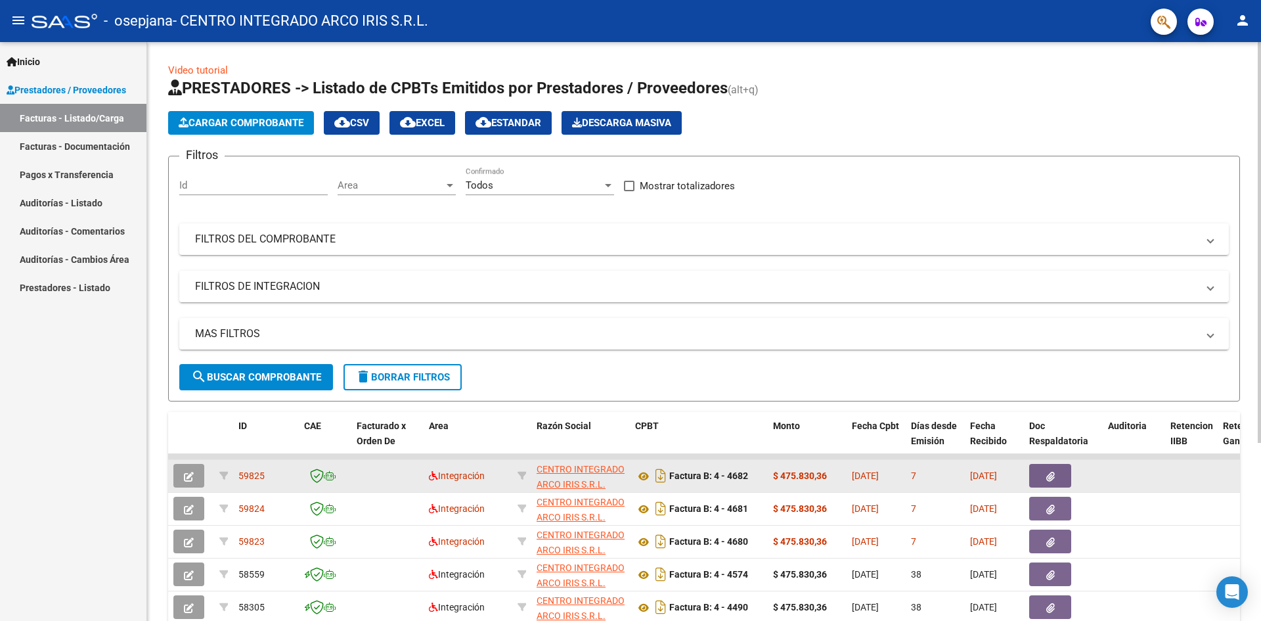
drag, startPoint x: 269, startPoint y: 477, endPoint x: 240, endPoint y: 476, distance: 28.3
click at [240, 476] on div "59825" at bounding box center [265, 475] width 55 height 15
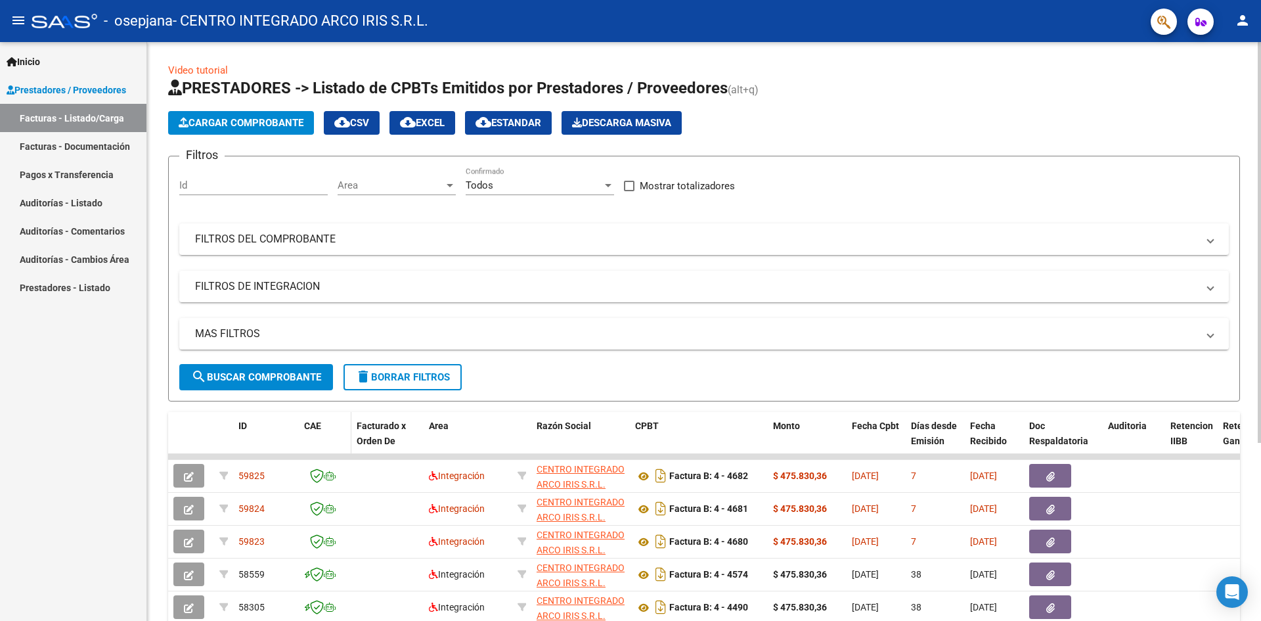
copy span "59825"
